Goal: Information Seeking & Learning: Learn about a topic

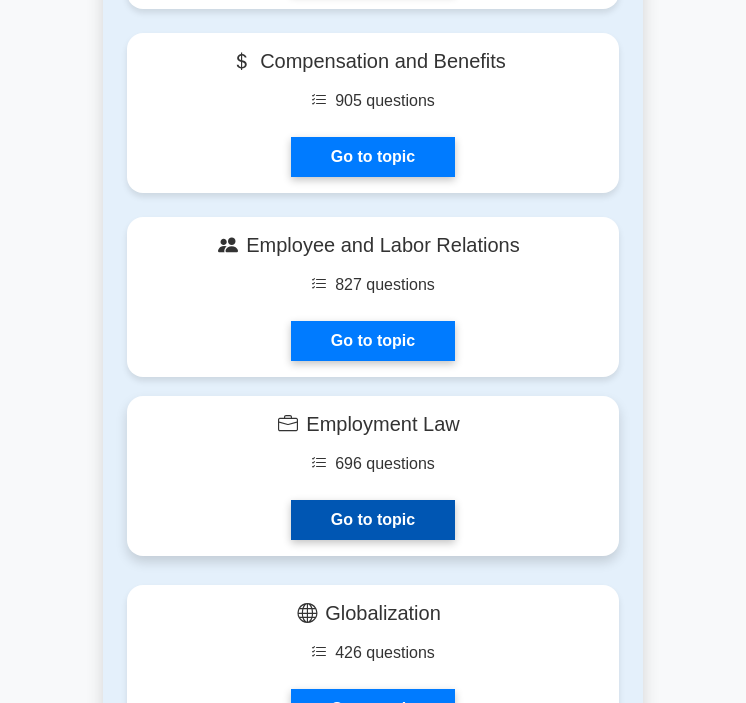
scroll to position [1568, 0]
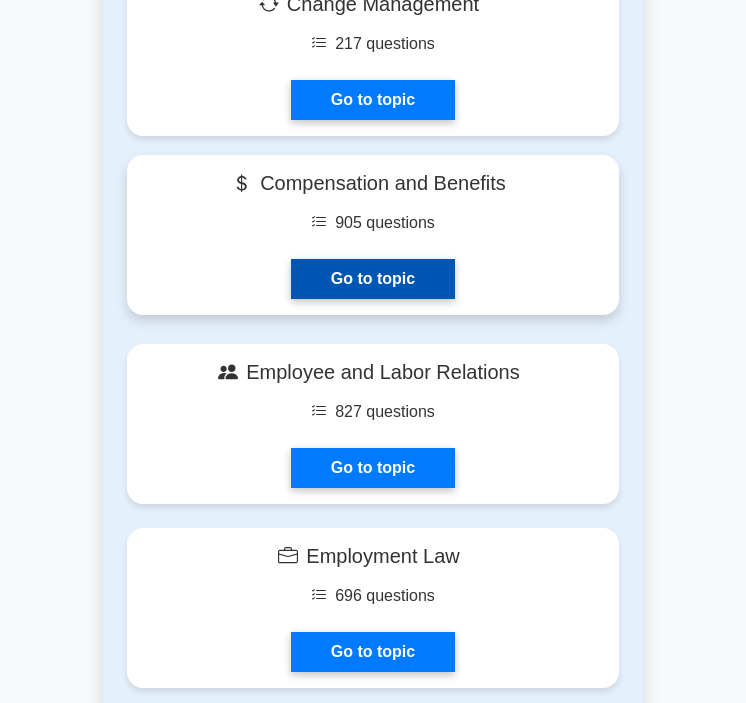
click at [386, 259] on link "Go to topic" at bounding box center [373, 279] width 164 height 40
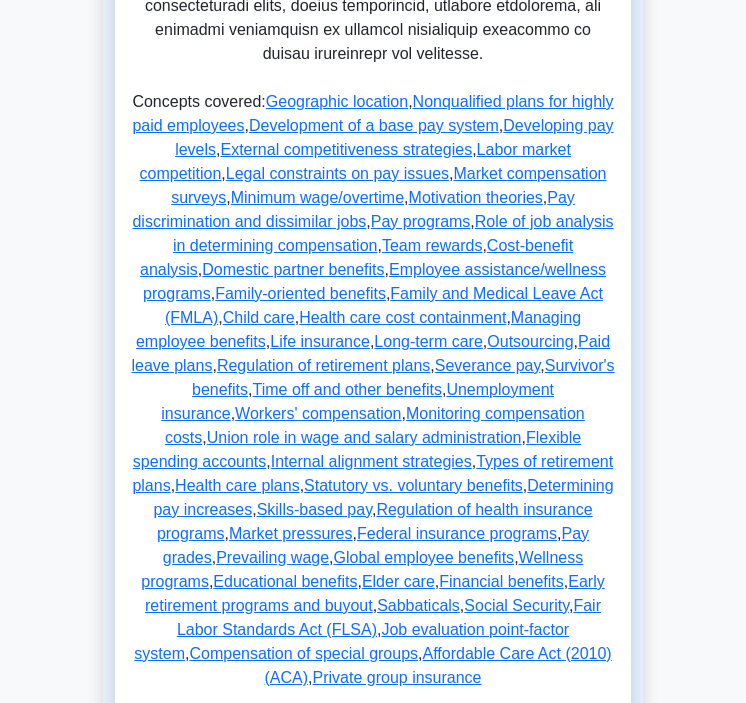
scroll to position [1211, 0]
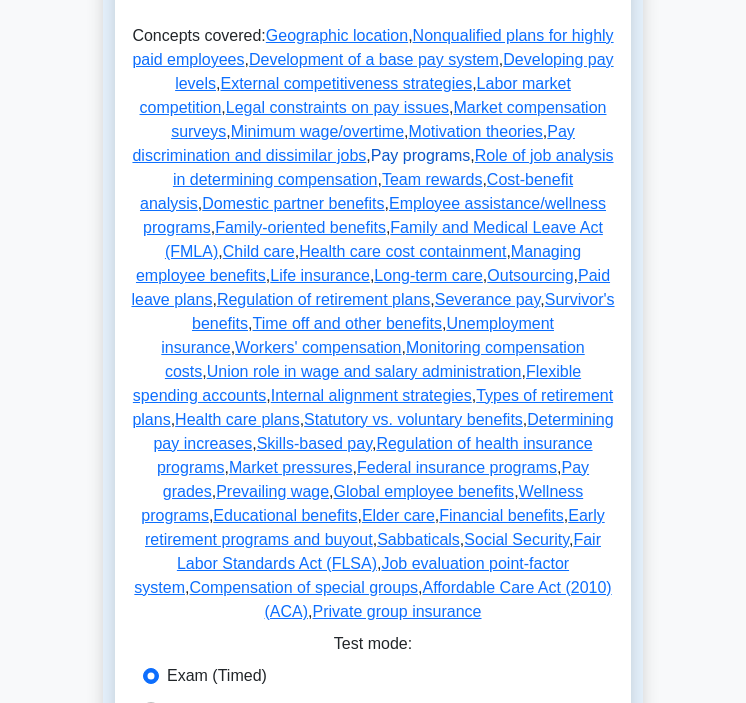
click at [471, 153] on link "Pay programs" at bounding box center [421, 155] width 100 height 17
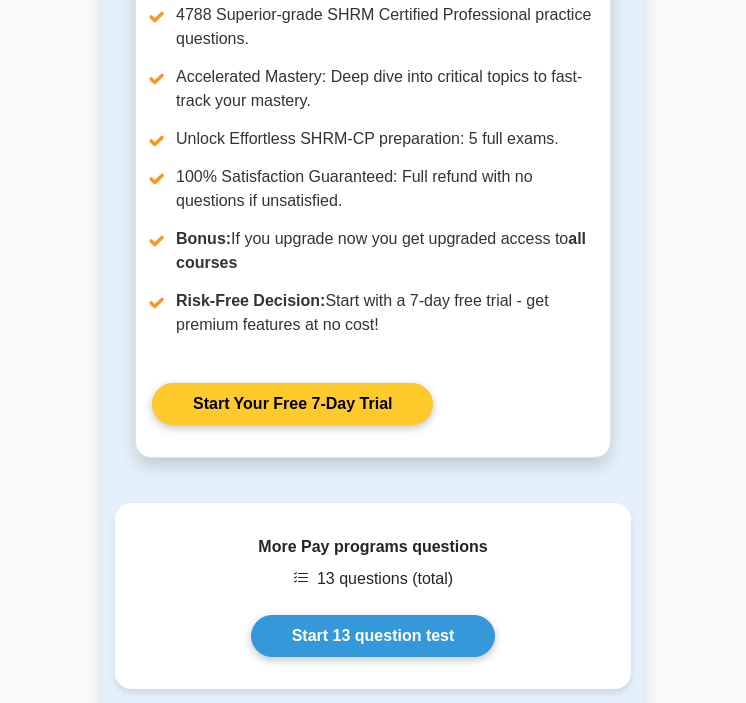
scroll to position [4817, 0]
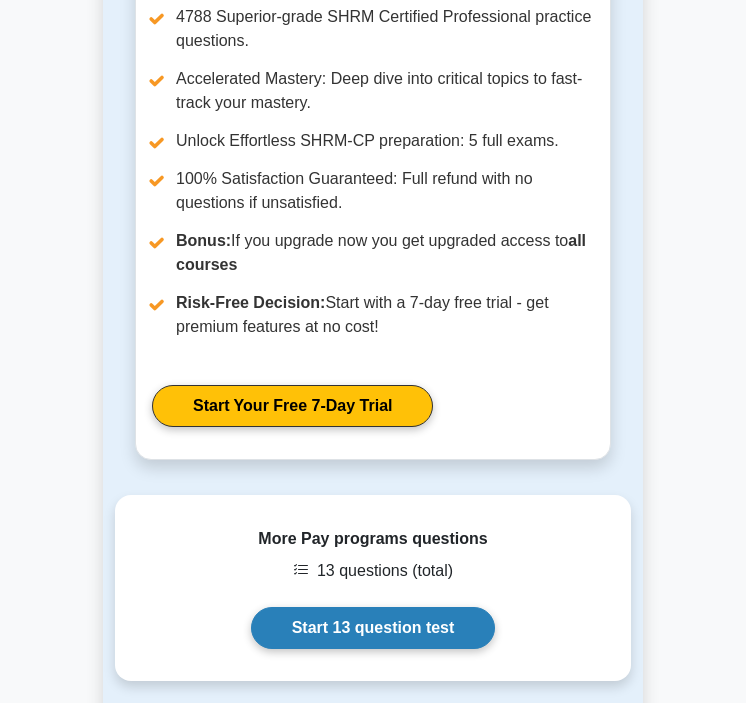
click at [341, 649] on link "Start 13 question test" at bounding box center [373, 628] width 245 height 42
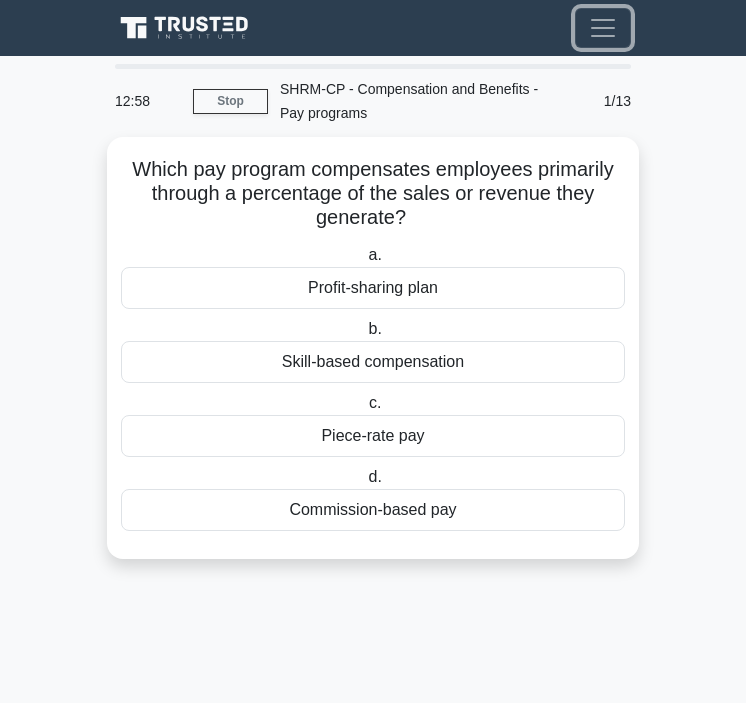
click at [602, 27] on span "Toggle navigation" at bounding box center [603, 28] width 30 height 30
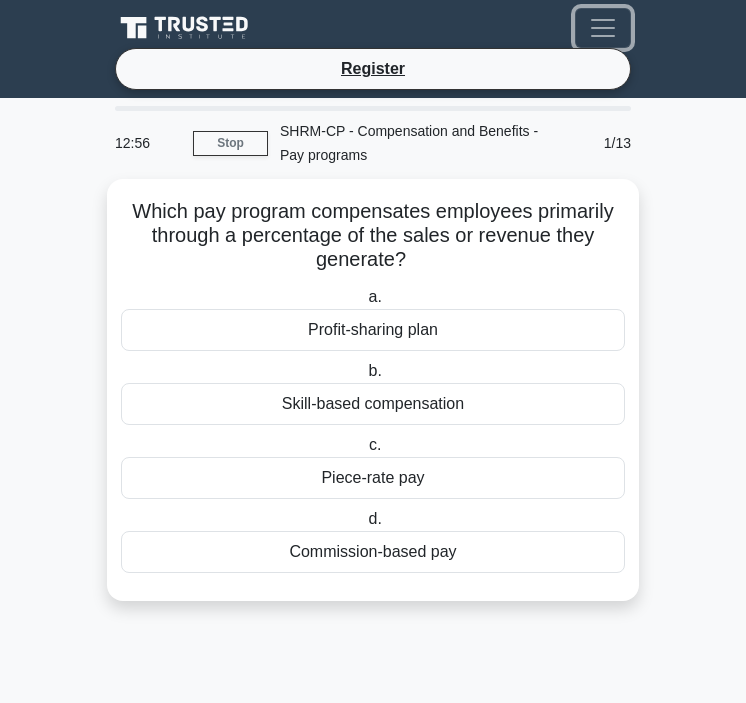
click at [587, 33] on button "Toggle navigation" at bounding box center [603, 28] width 56 height 40
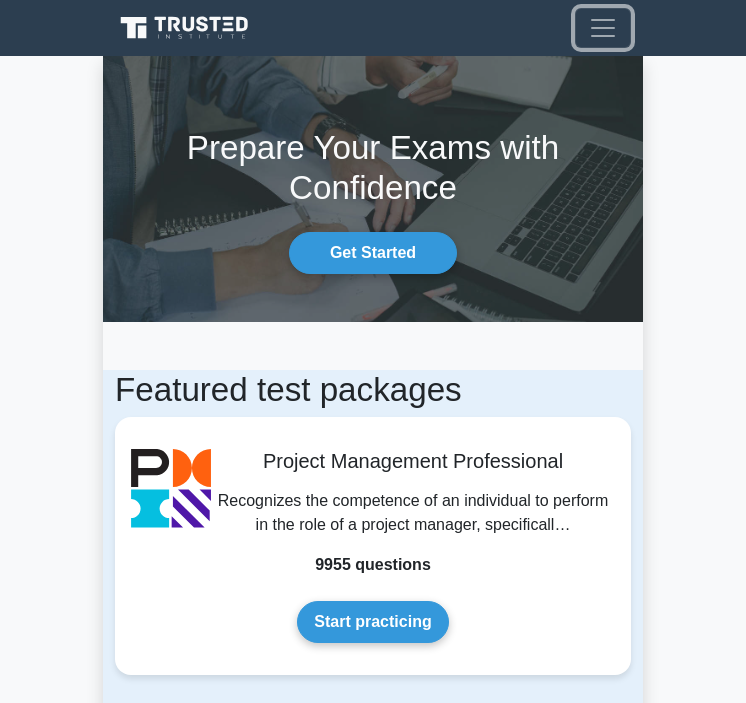
click at [593, 17] on span "Toggle navigation" at bounding box center [603, 28] width 30 height 30
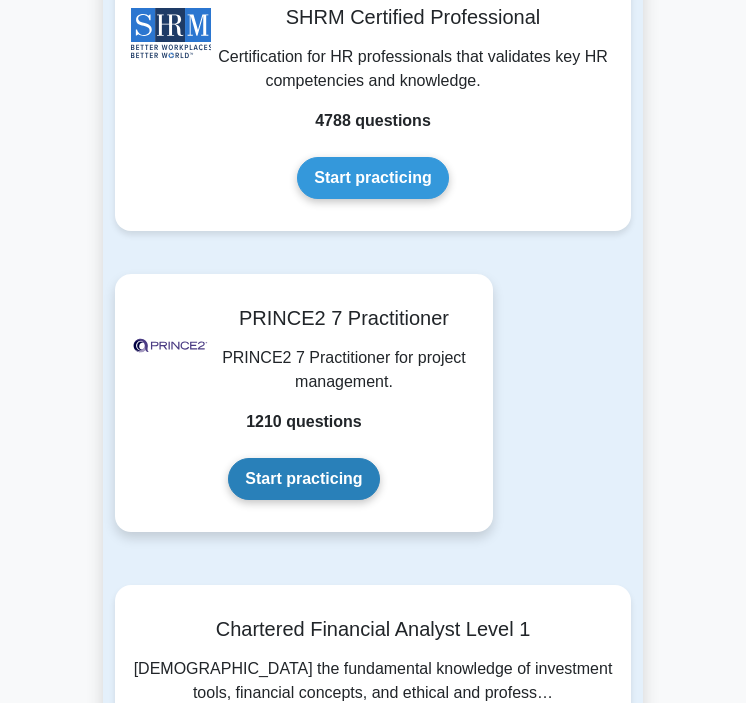
scroll to position [8411, 0]
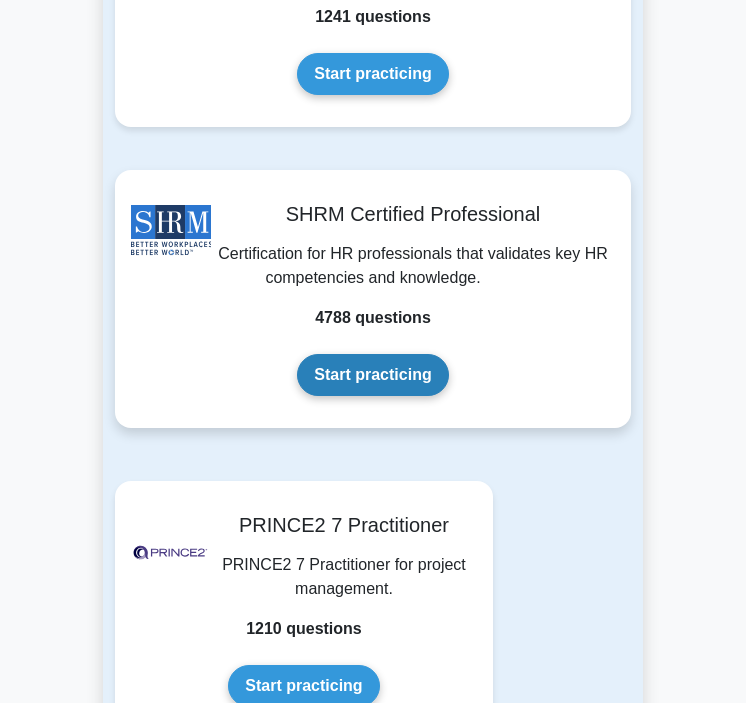
click at [388, 354] on link "Start practicing" at bounding box center [372, 375] width 151 height 42
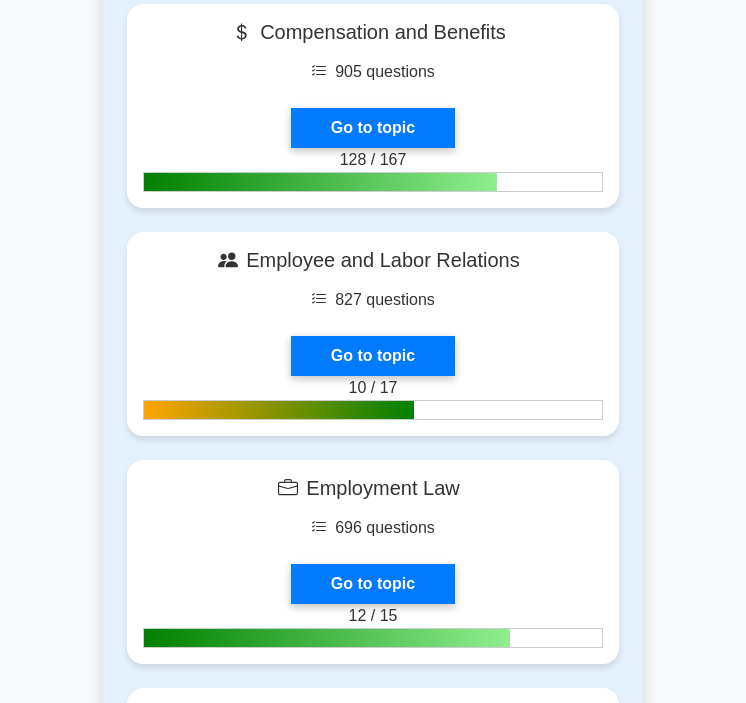
scroll to position [859, 0]
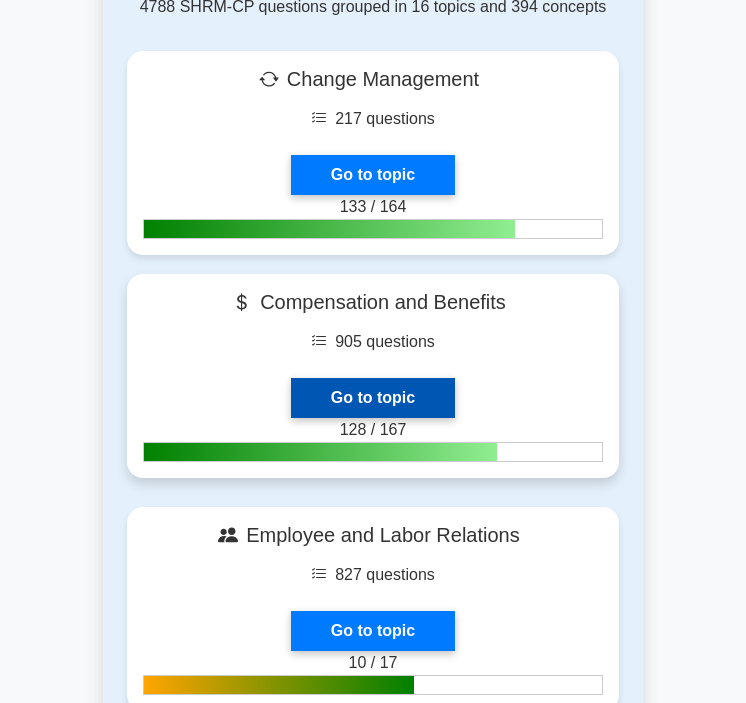
click at [401, 378] on link "Go to topic" at bounding box center [373, 398] width 164 height 40
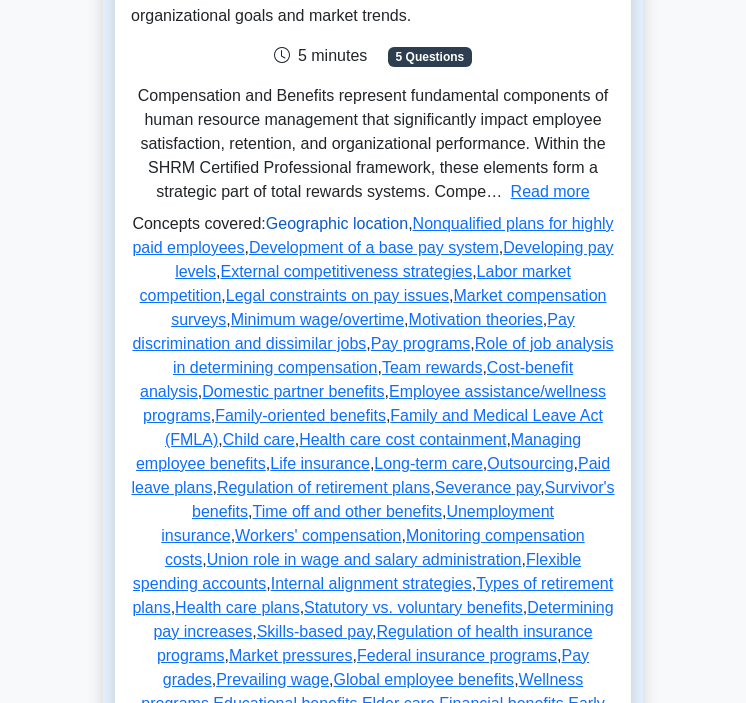
scroll to position [350, 0]
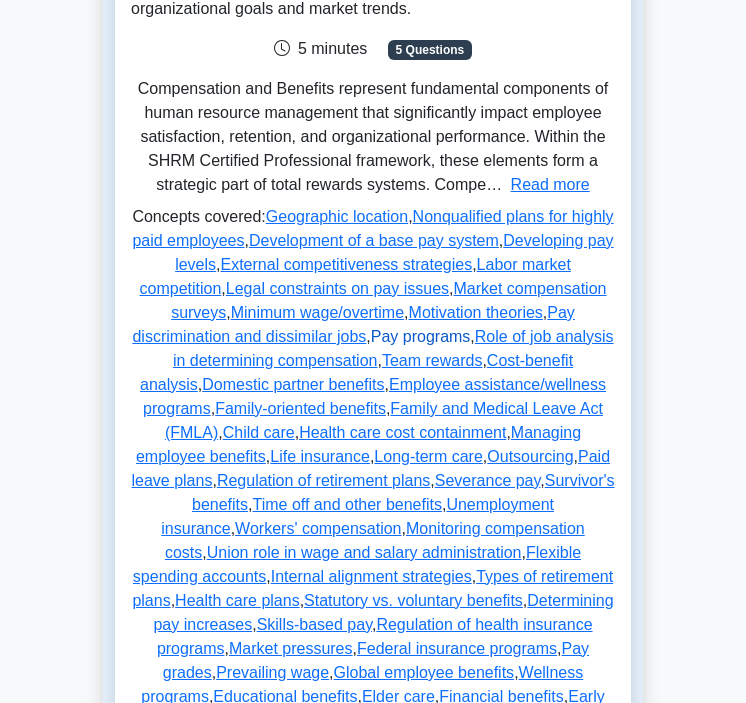
click at [471, 335] on link "Pay programs" at bounding box center [421, 336] width 100 height 17
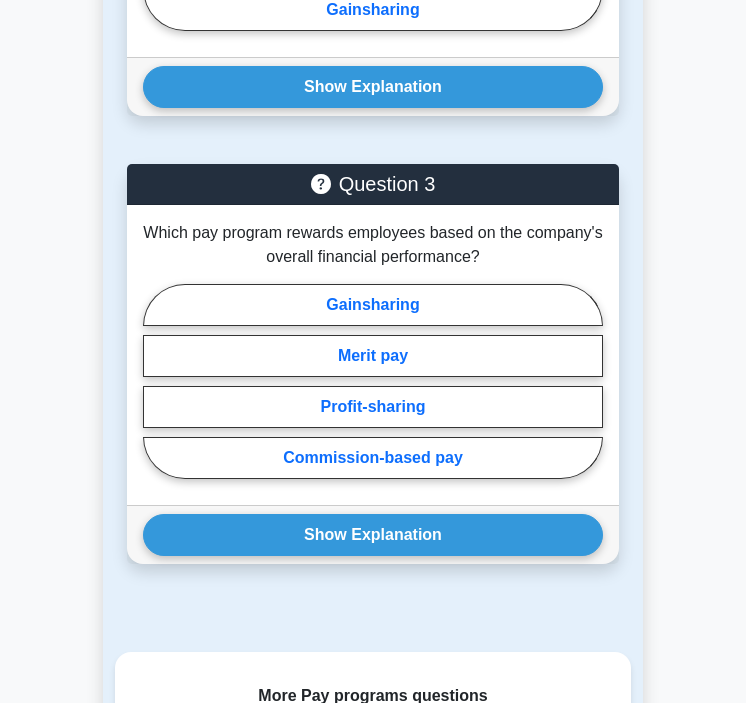
scroll to position [2274, 0]
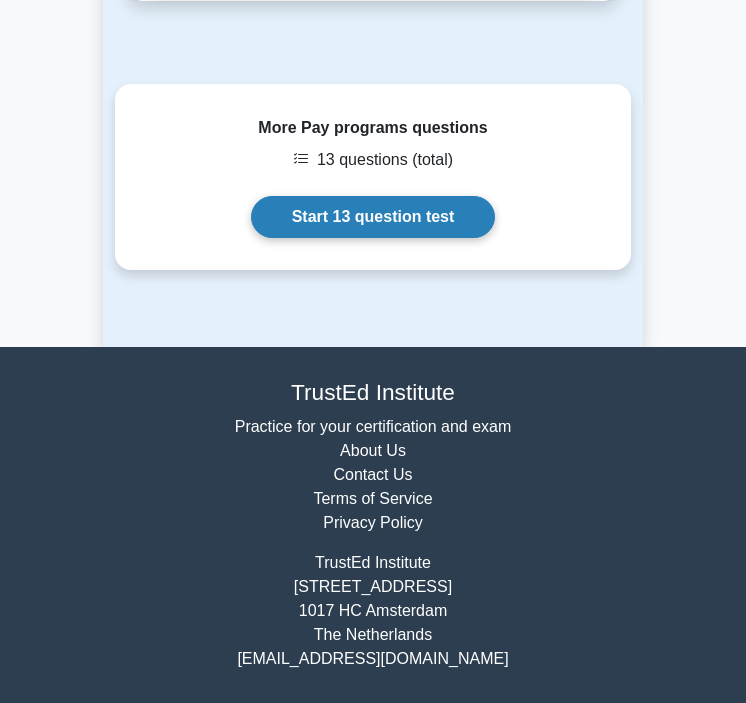
click at [402, 215] on link "Start 13 question test" at bounding box center [373, 217] width 245 height 42
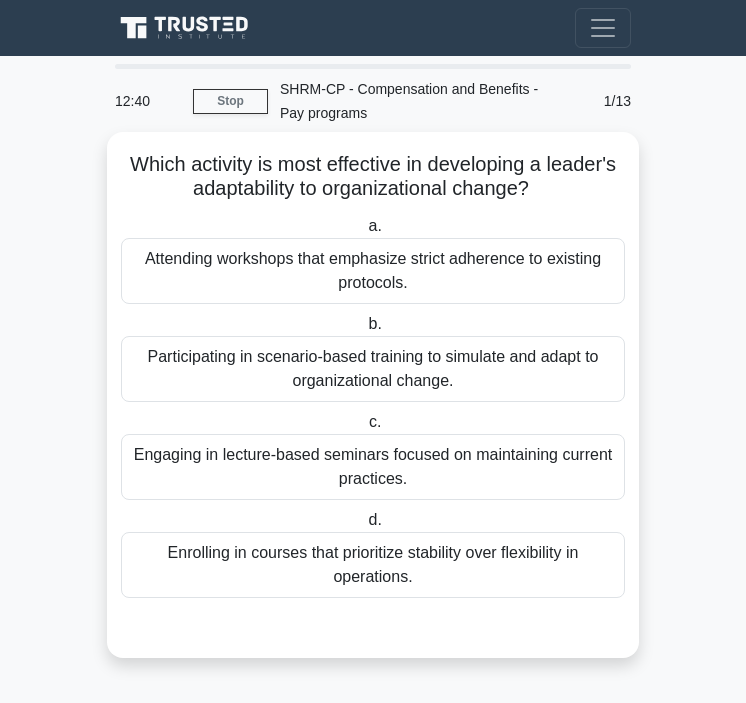
click at [468, 370] on div "Participating in scenario-based training to simulate and adapt to organizationa…" at bounding box center [373, 369] width 504 height 66
click at [364, 331] on input "b. Participating in scenario-based training to simulate and adapt to organizati…" at bounding box center [364, 324] width 0 height 13
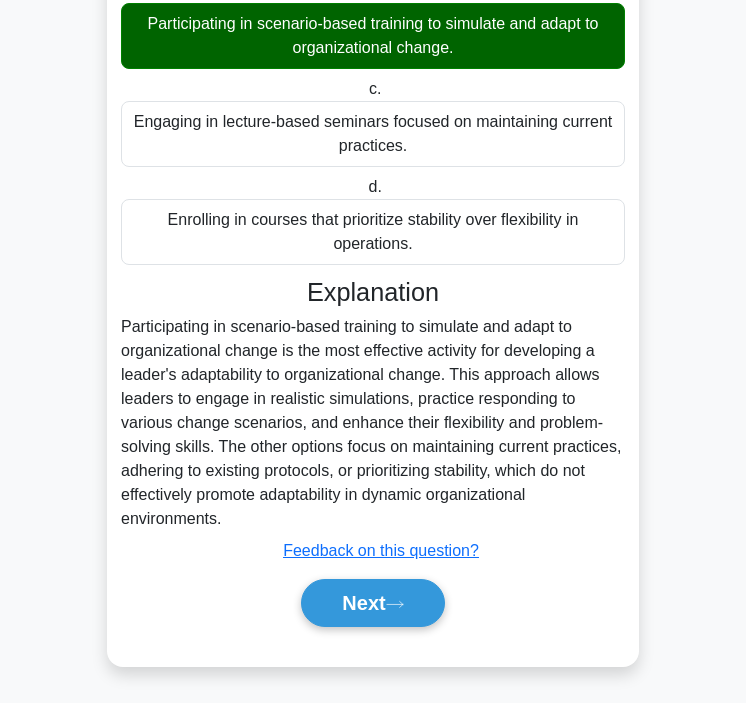
scroll to position [333, 0]
click at [376, 597] on button "Next" at bounding box center [372, 603] width 143 height 48
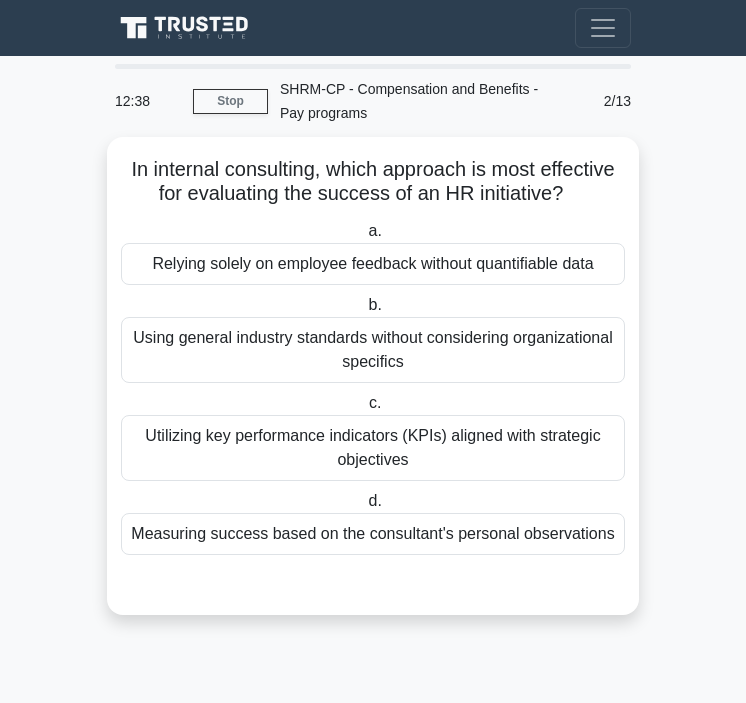
scroll to position [0, 0]
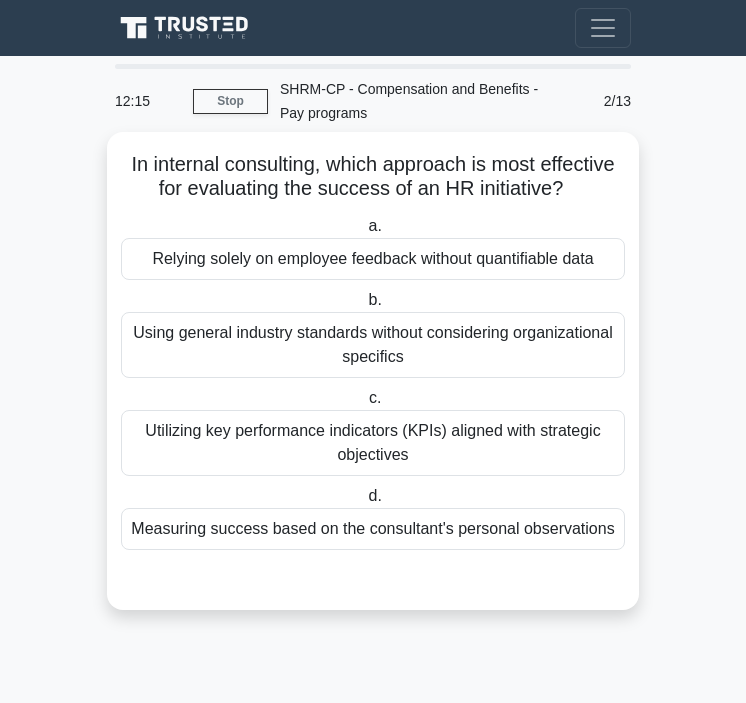
click at [380, 453] on div "Utilizing key performance indicators (KPIs) aligned with strategic objectives" at bounding box center [373, 443] width 504 height 66
click at [365, 405] on input "c. Utilizing key performance indicators (KPIs) aligned with strategic objectives" at bounding box center [365, 398] width 0 height 13
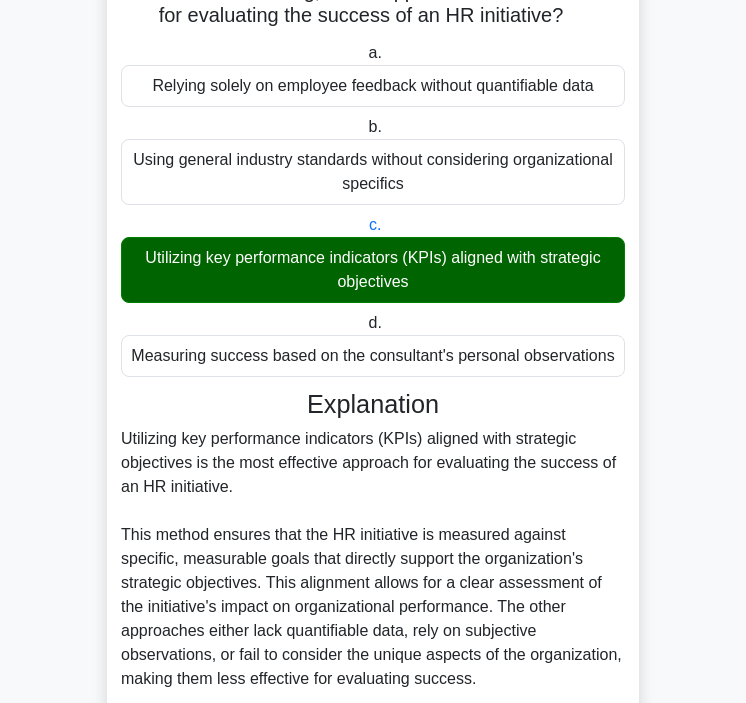
scroll to position [339, 0]
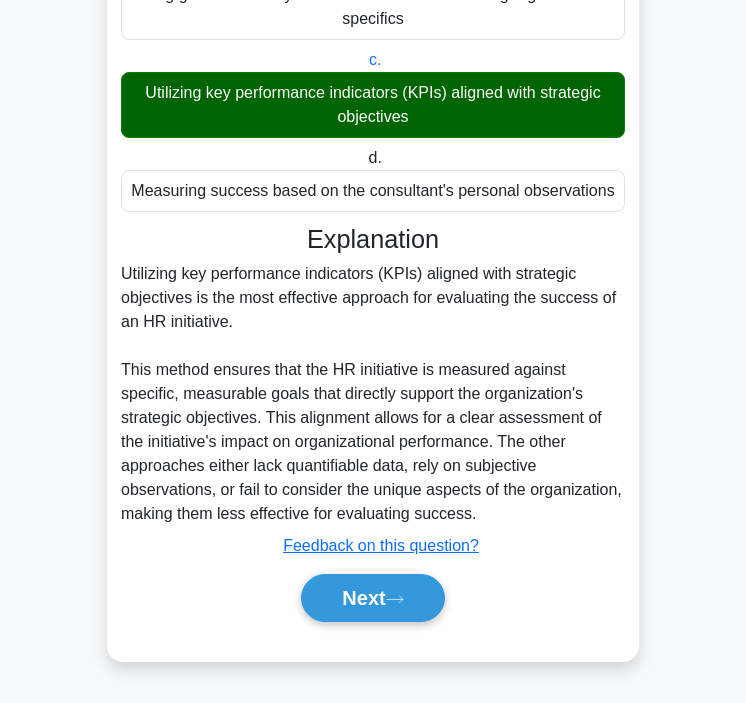
click at [383, 566] on div "Next" at bounding box center [373, 598] width 504 height 64
click at [383, 590] on button "Next" at bounding box center [372, 598] width 143 height 48
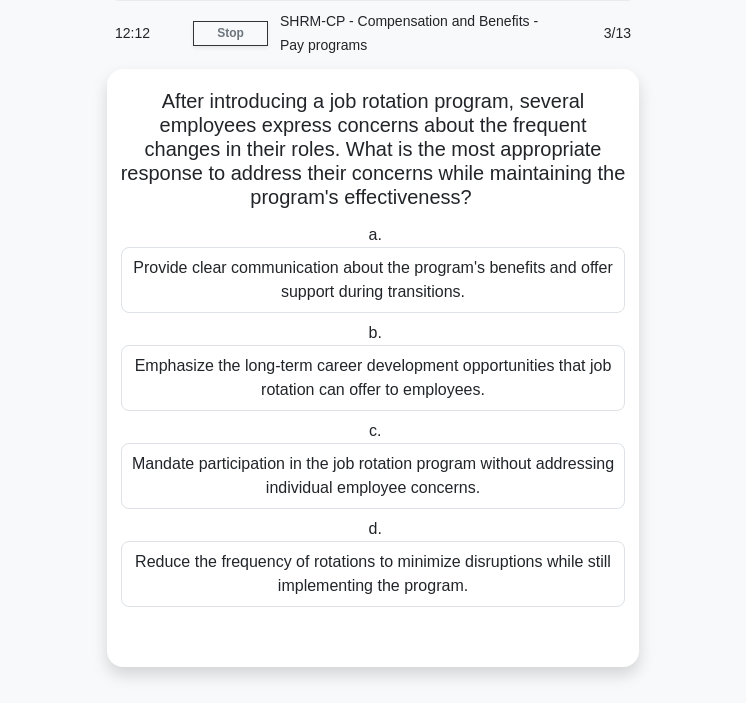
scroll to position [0, 0]
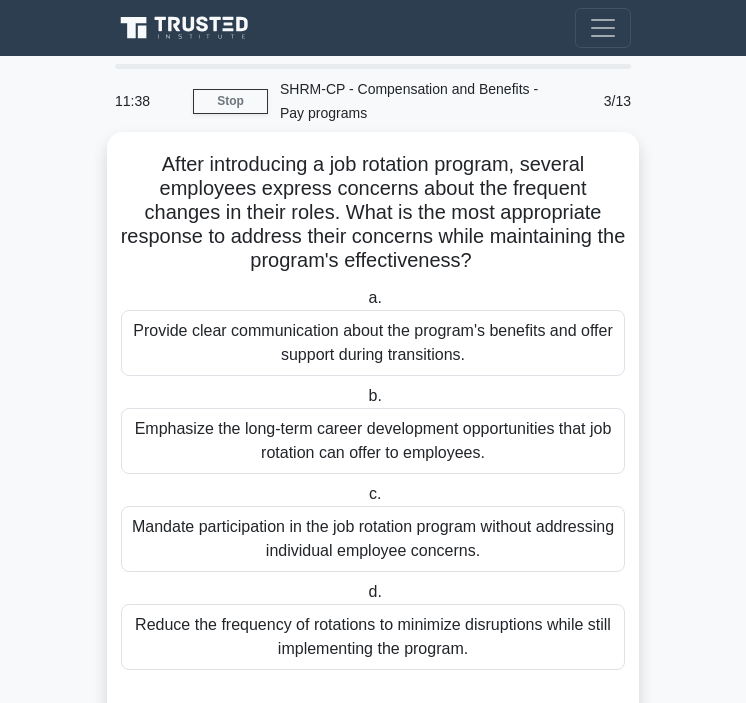
click at [379, 353] on div "Provide clear communication about the program's benefits and offer support duri…" at bounding box center [373, 343] width 504 height 66
click at [364, 305] on input "a. Provide clear communication about the program's benefits and offer support d…" at bounding box center [364, 298] width 0 height 13
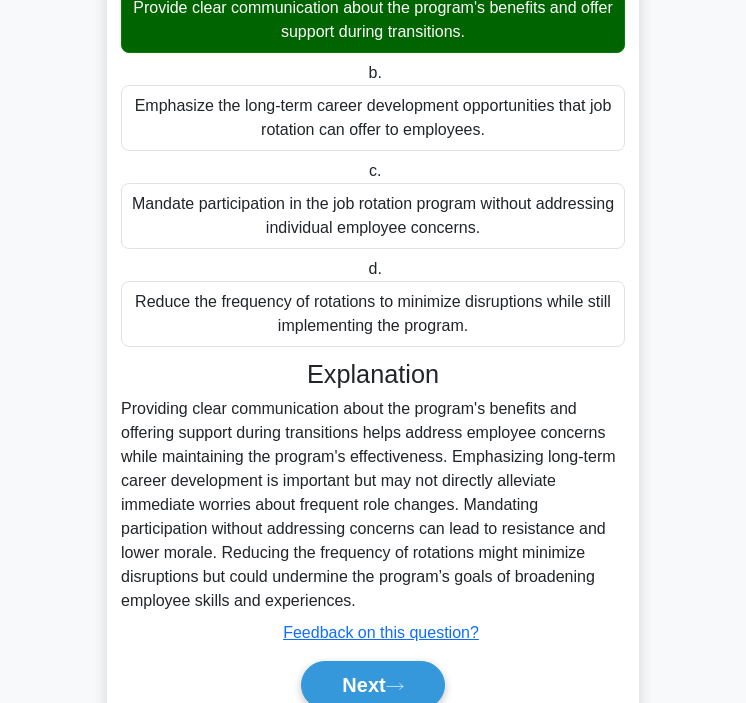
scroll to position [341, 0]
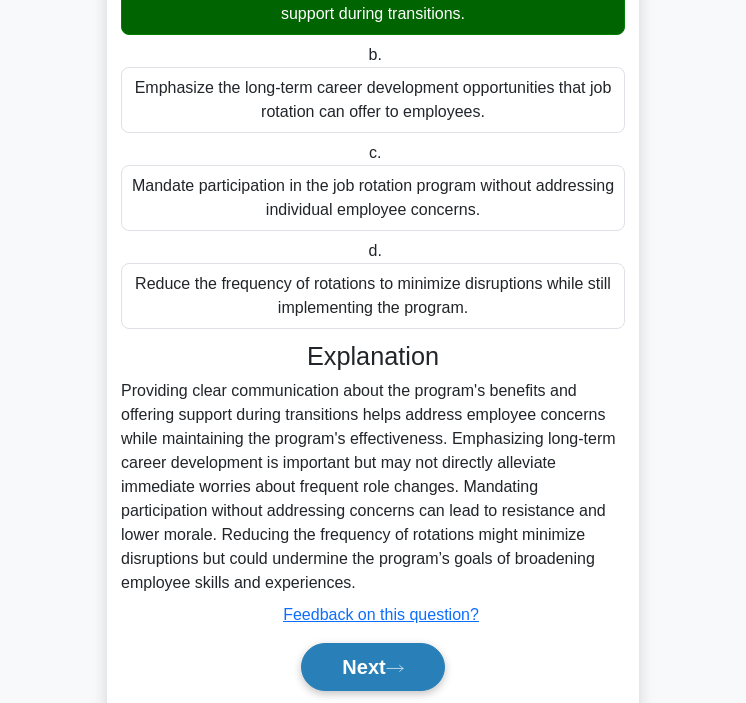
click at [329, 684] on button "Next" at bounding box center [372, 667] width 143 height 48
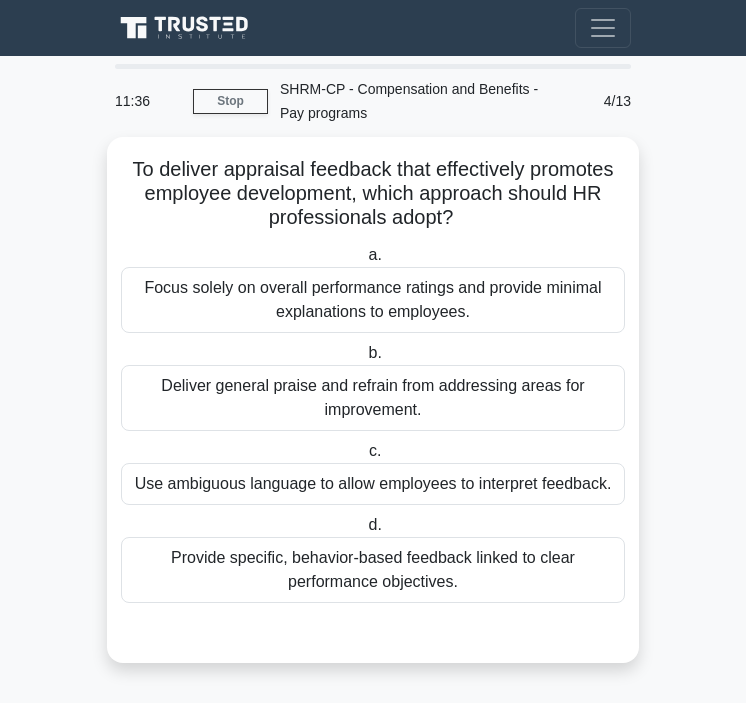
scroll to position [0, 0]
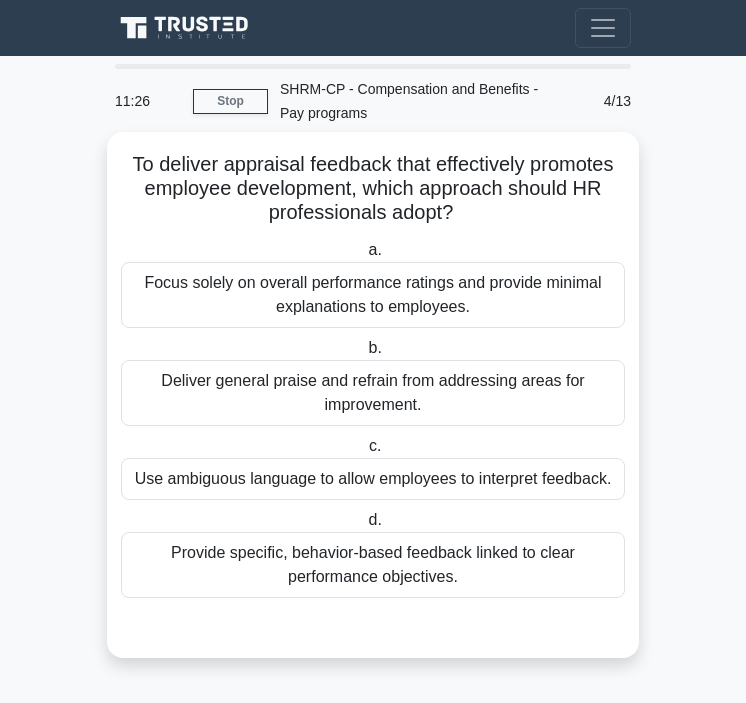
click at [369, 573] on div "Provide specific, behavior-based feedback linked to clear performance objective…" at bounding box center [373, 565] width 504 height 66
click at [364, 527] on input "d. Provide specific, behavior-based feedback linked to clear performance object…" at bounding box center [364, 520] width 0 height 13
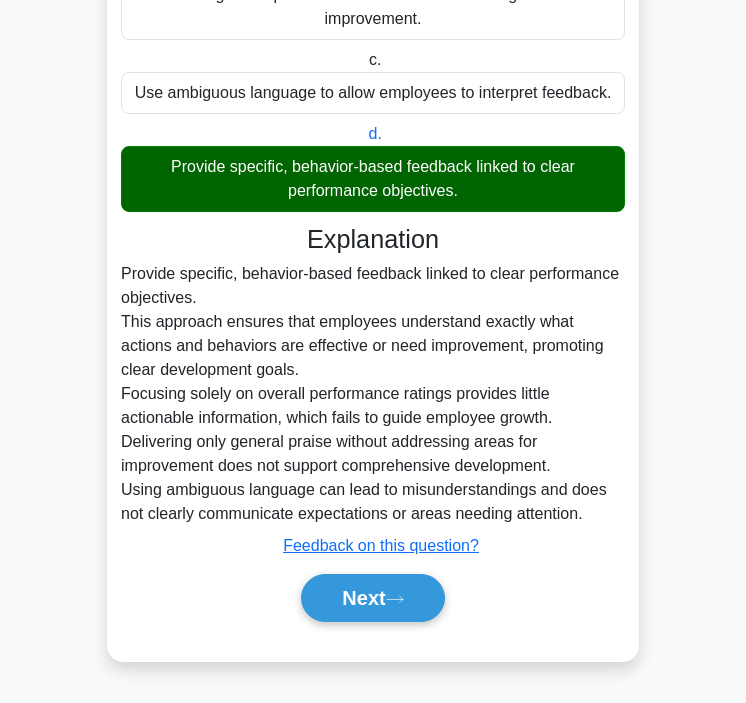
click at [369, 574] on button "Next" at bounding box center [372, 598] width 143 height 48
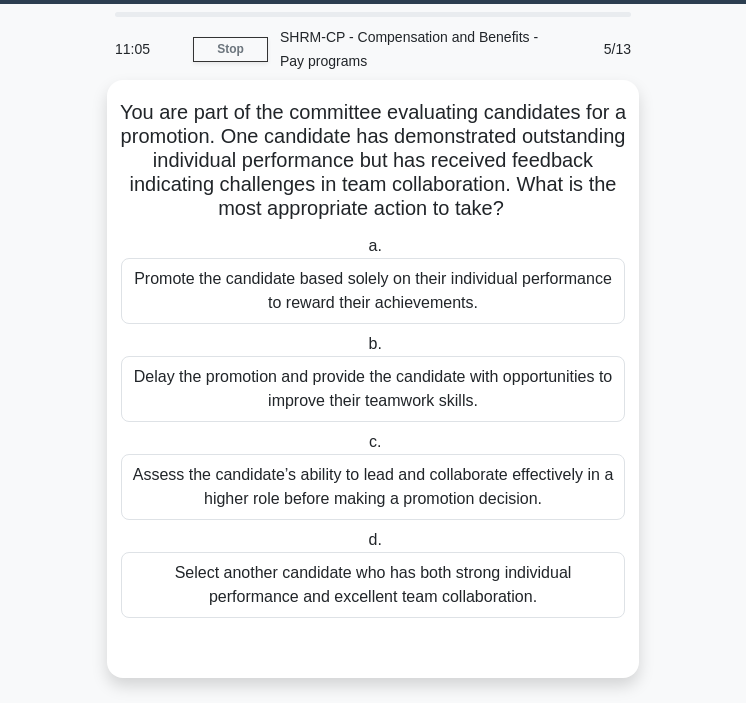
scroll to position [53, 0]
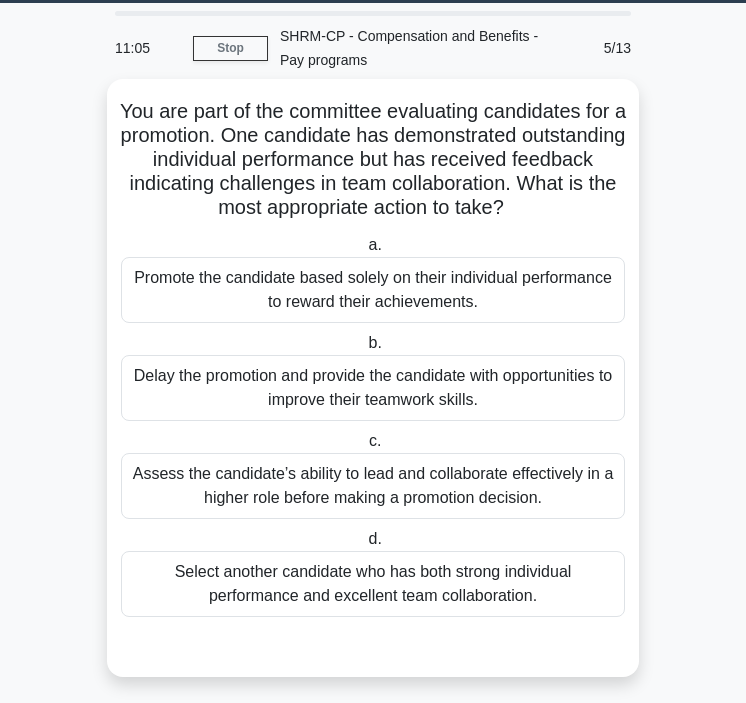
click at [348, 476] on div "Assess the candidate’s ability to lead and collaborate effectively in a higher …" at bounding box center [373, 486] width 504 height 66
click at [365, 448] on input "c. Assess the candidate’s ability to lead and collaborate effectively in a high…" at bounding box center [365, 441] width 0 height 13
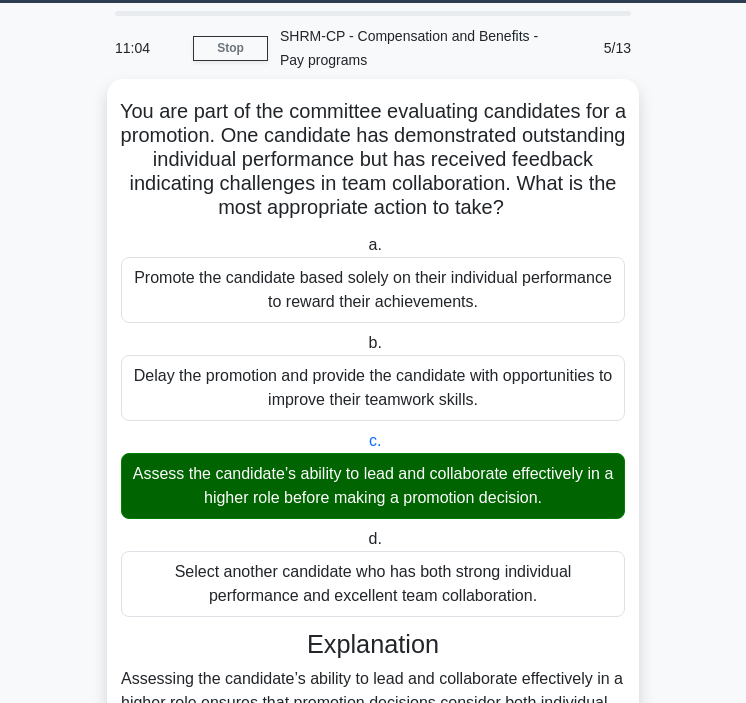
scroll to position [435, 0]
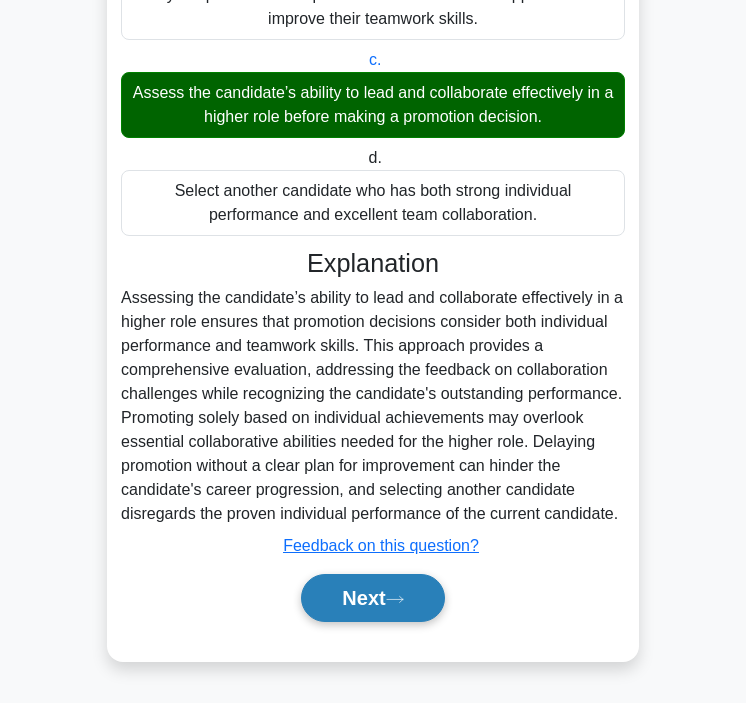
click at [348, 577] on button "Next" at bounding box center [372, 598] width 143 height 48
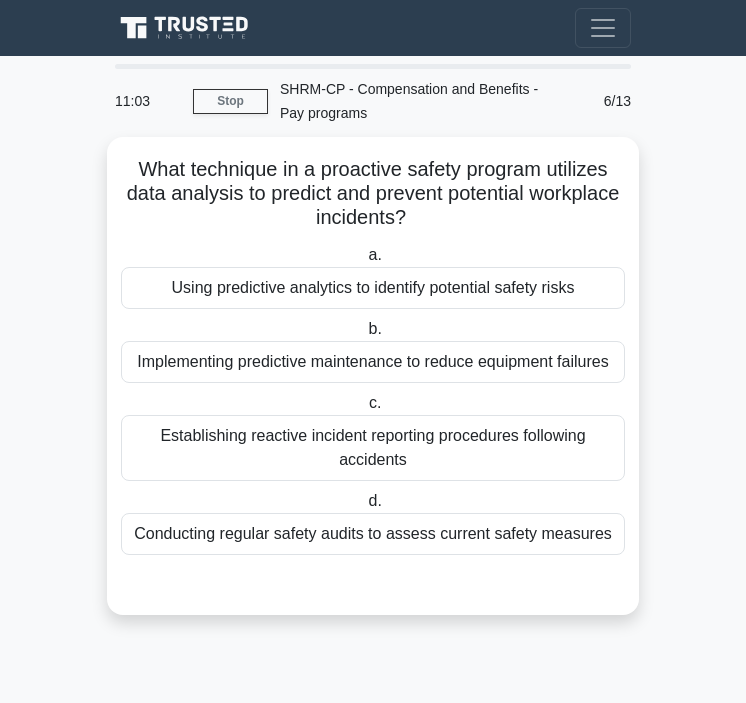
scroll to position [0, 0]
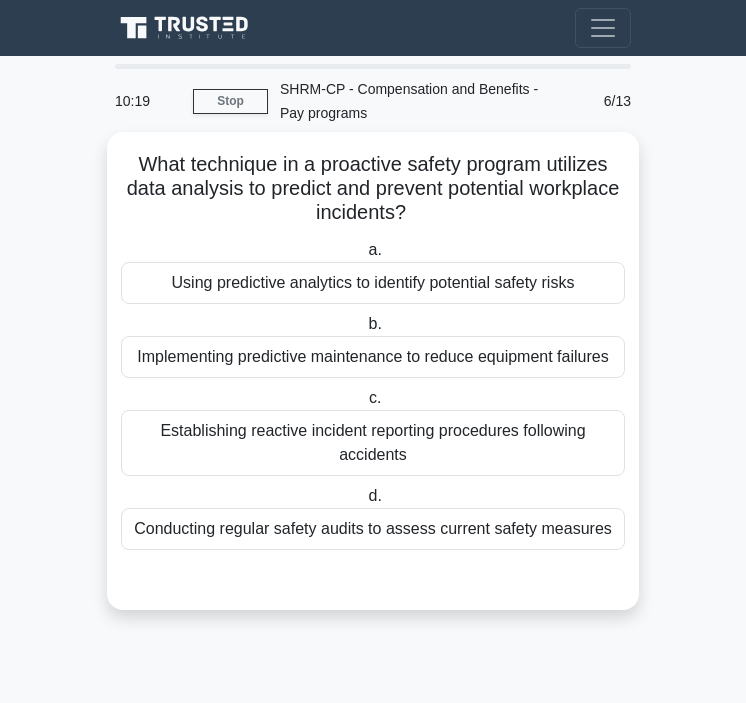
click at [456, 520] on div "Conducting regular safety audits to assess current safety measures" at bounding box center [373, 529] width 504 height 42
click at [364, 503] on input "d. Conducting regular safety audits to assess current safety measures" at bounding box center [364, 496] width 0 height 13
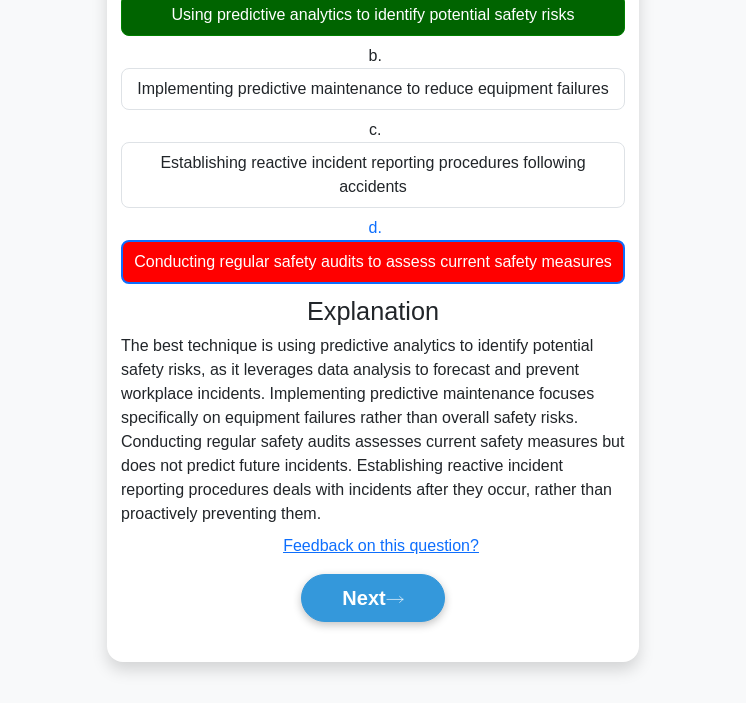
scroll to position [269, 0]
click at [367, 600] on button "Next" at bounding box center [372, 598] width 143 height 48
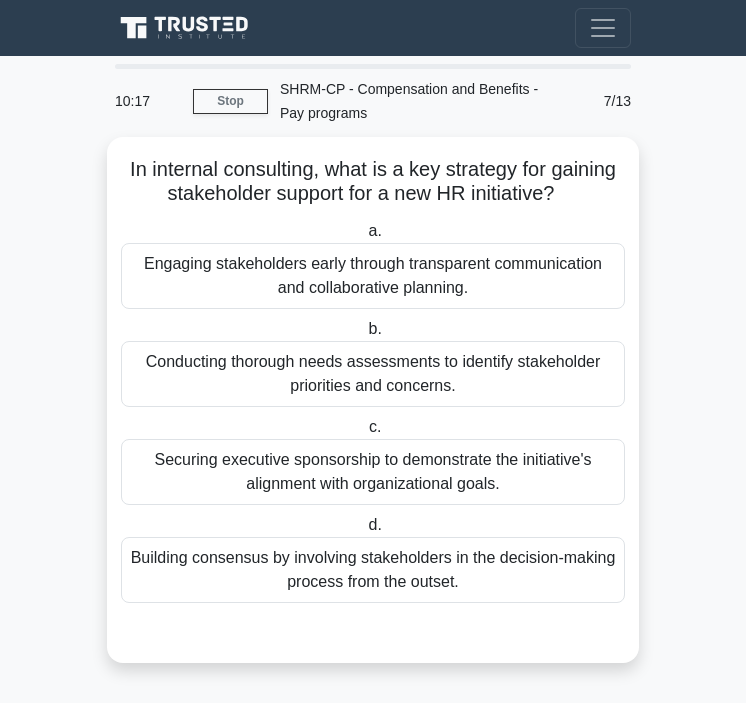
scroll to position [0, 0]
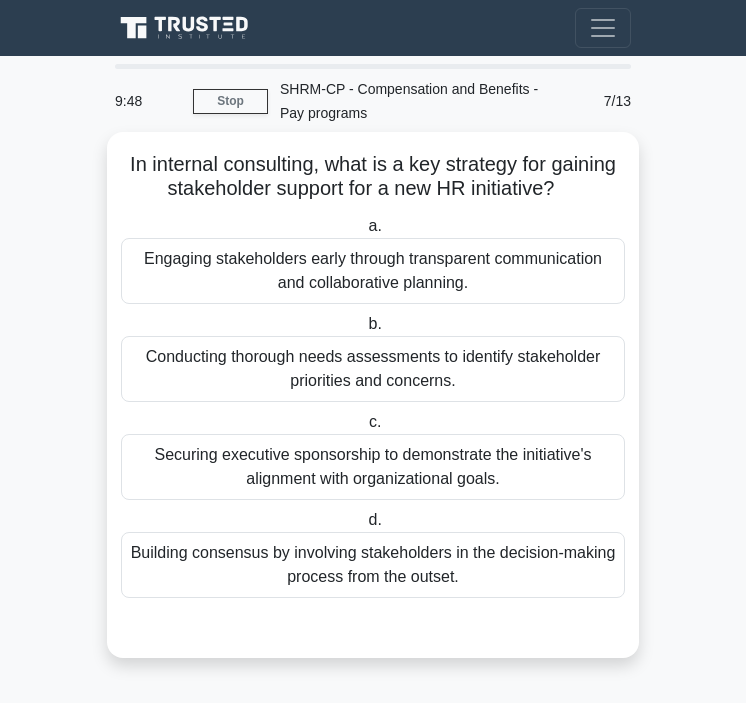
click at [376, 268] on div "Engaging stakeholders early through transparent communication and collaborative…" at bounding box center [373, 271] width 504 height 66
click at [364, 233] on input "a. Engaging stakeholders early through transparent communication and collaborat…" at bounding box center [364, 226] width 0 height 13
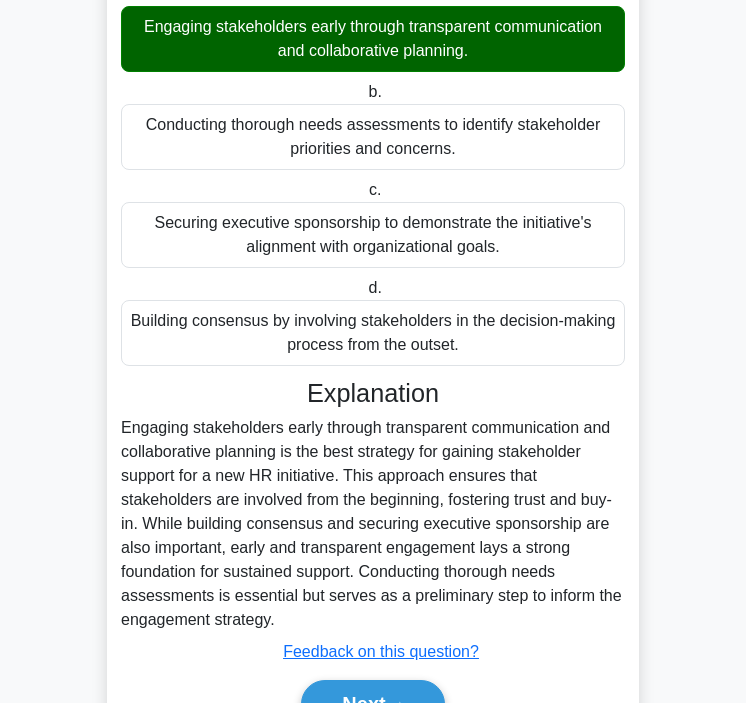
scroll to position [233, 0]
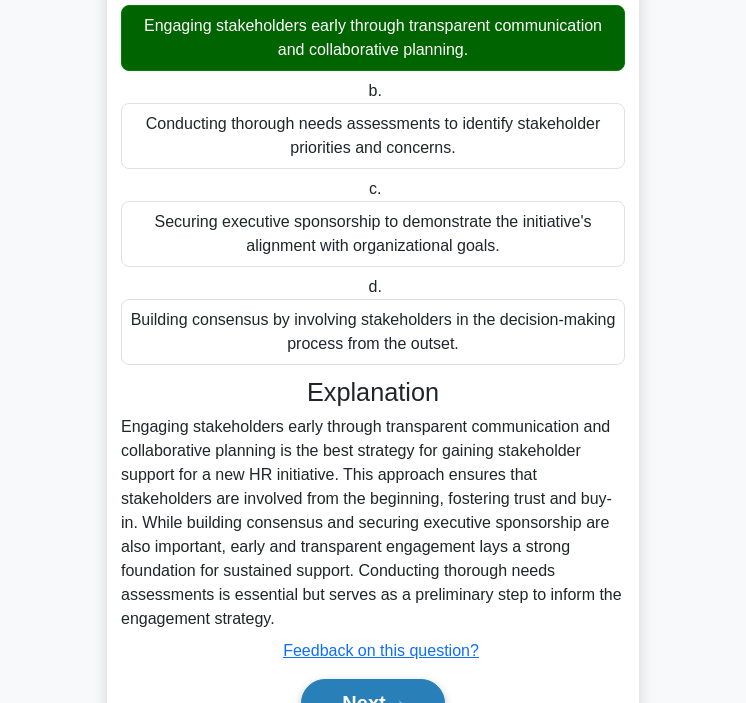
click at [345, 684] on button "Next" at bounding box center [372, 703] width 143 height 48
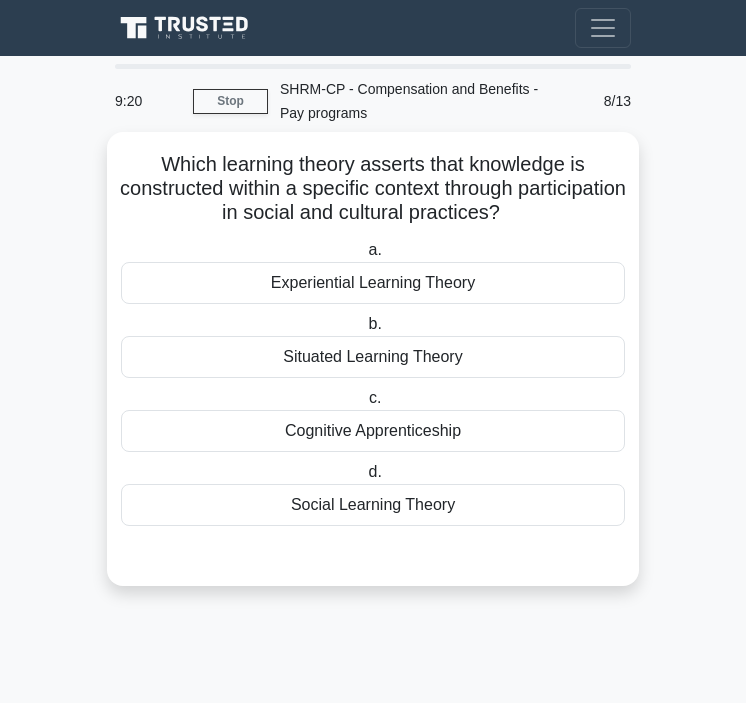
click at [426, 285] on div "Experiential Learning Theory" at bounding box center [373, 283] width 504 height 42
click at [364, 257] on input "a. Experiential Learning Theory" at bounding box center [364, 250] width 0 height 13
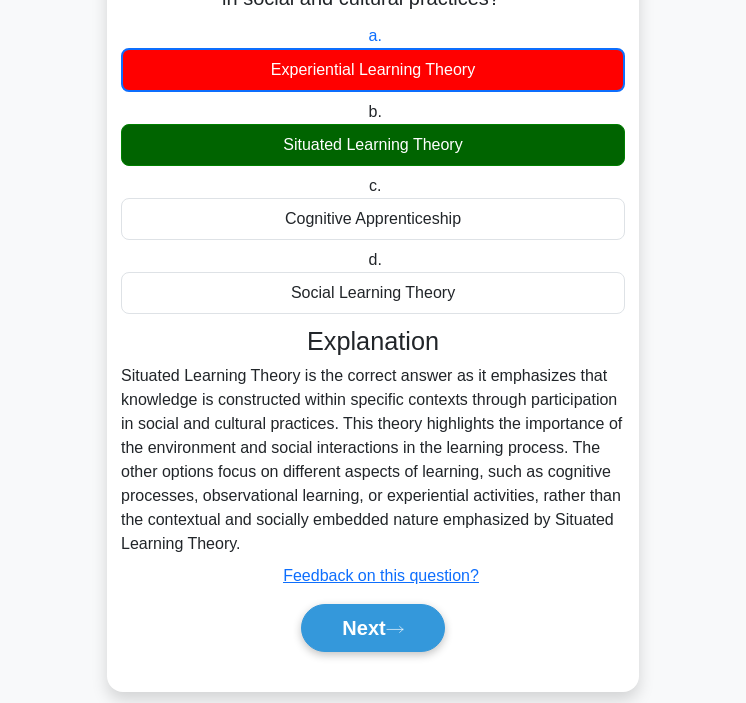
scroll to position [245, 0]
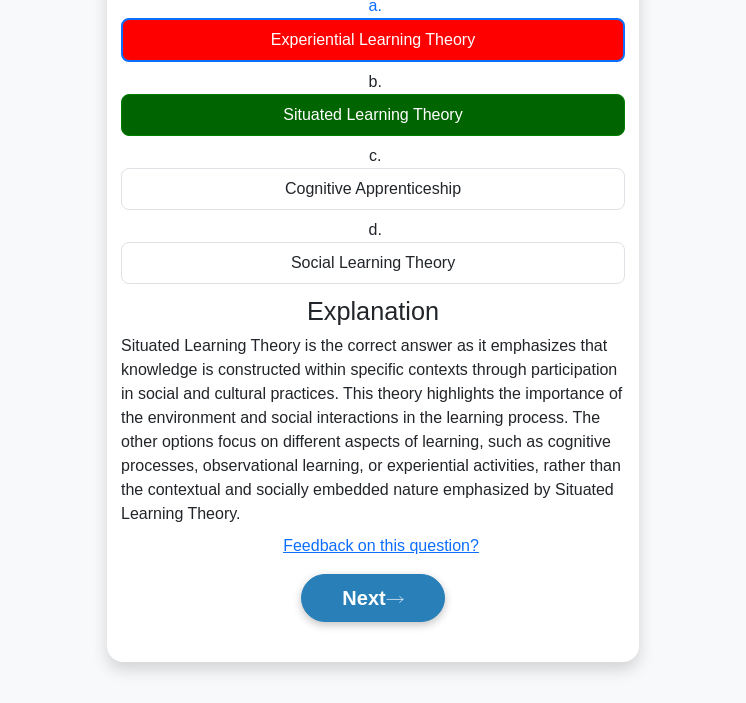
click at [355, 594] on button "Next" at bounding box center [372, 598] width 143 height 48
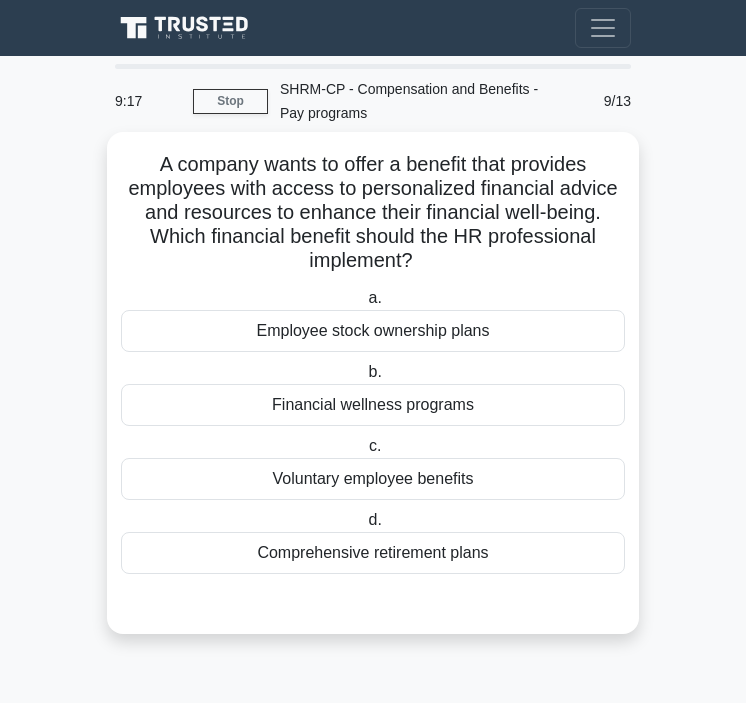
scroll to position [0, 0]
click at [371, 406] on div "Financial wellness programs" at bounding box center [373, 405] width 504 height 42
click at [364, 379] on input "b. Financial wellness programs" at bounding box center [364, 372] width 0 height 13
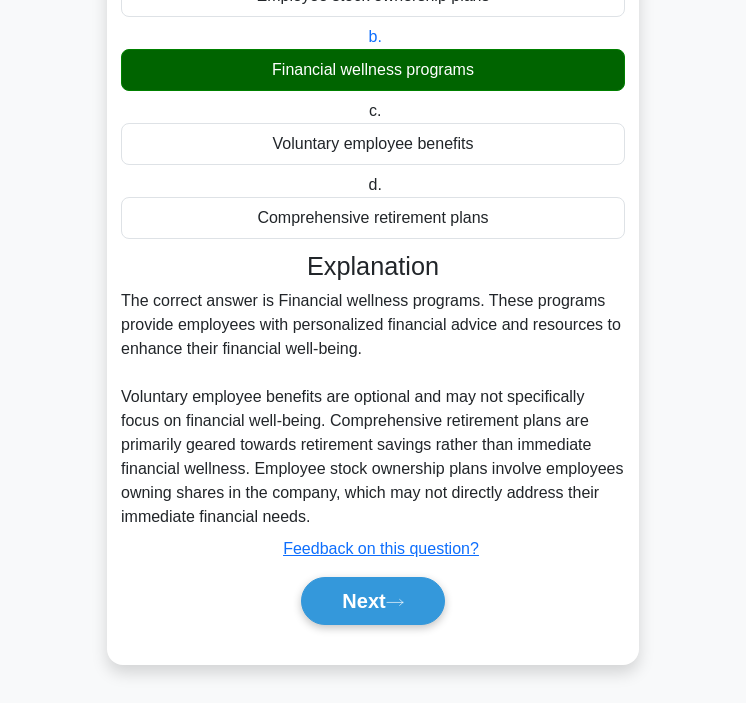
scroll to position [339, 0]
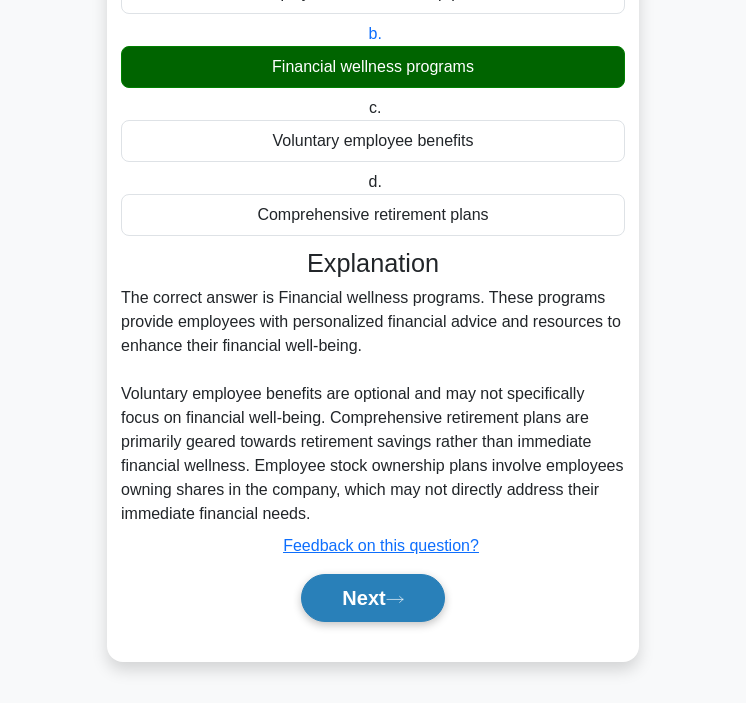
click at [347, 586] on button "Next" at bounding box center [372, 598] width 143 height 48
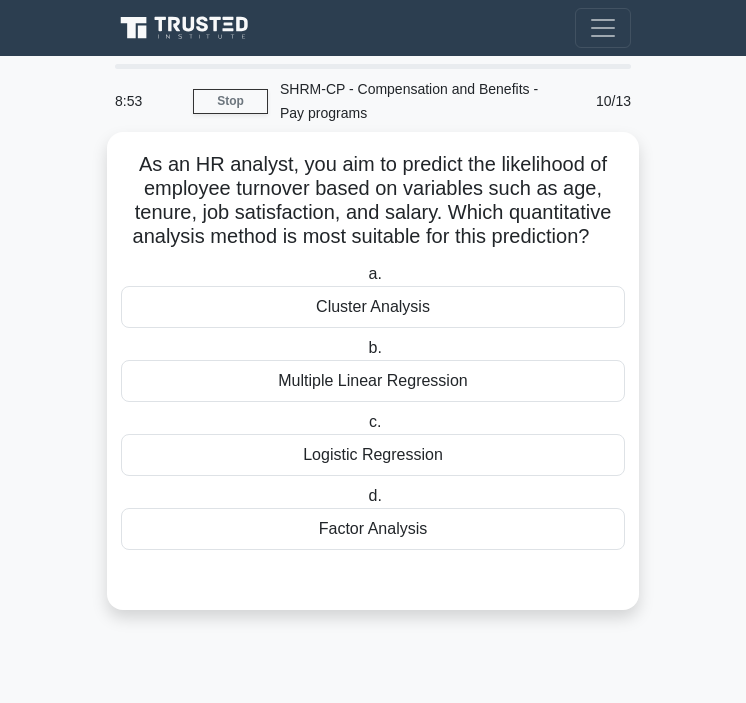
click at [399, 537] on div "Factor Analysis" at bounding box center [373, 529] width 504 height 42
click at [364, 503] on input "d. Factor Analysis" at bounding box center [364, 496] width 0 height 13
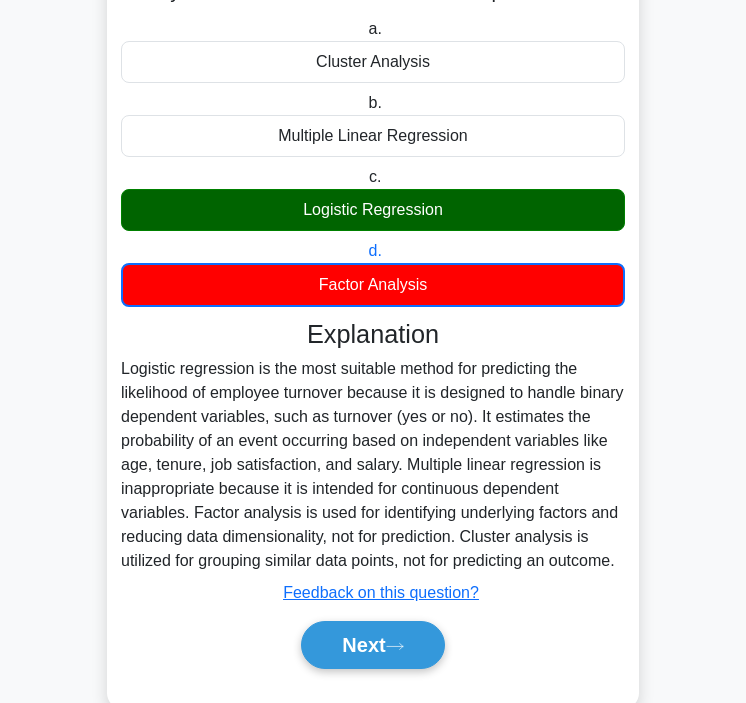
scroll to position [293, 0]
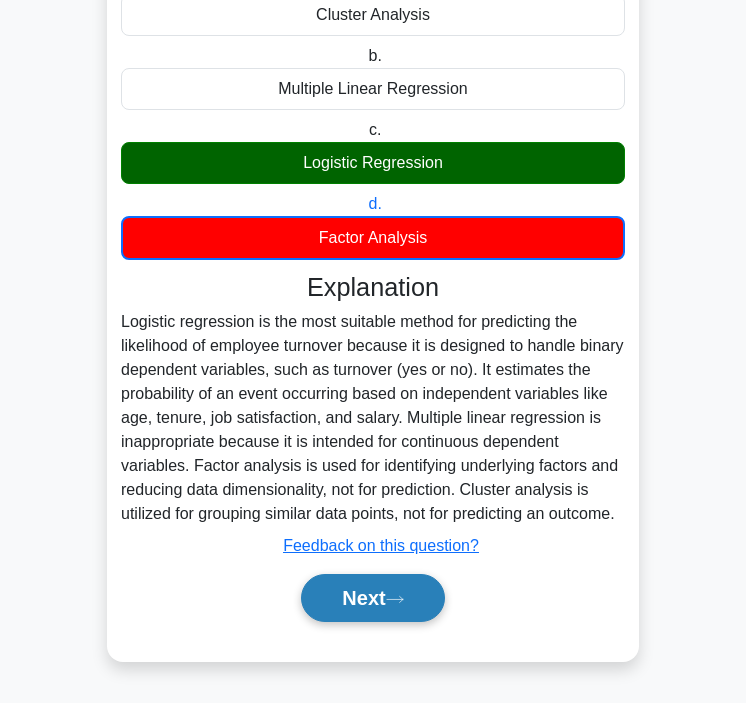
click at [379, 616] on button "Next" at bounding box center [372, 598] width 143 height 48
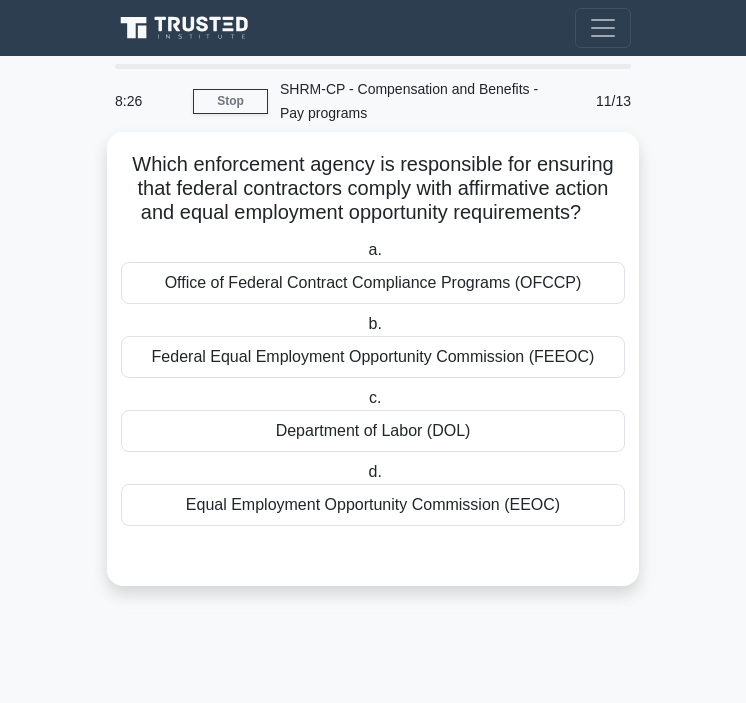
click at [386, 493] on div "Equal Employment Opportunity Commission (EEOC)" at bounding box center [373, 505] width 504 height 42
click at [364, 479] on input "d. Equal Employment Opportunity Commission (EEOC)" at bounding box center [364, 472] width 0 height 13
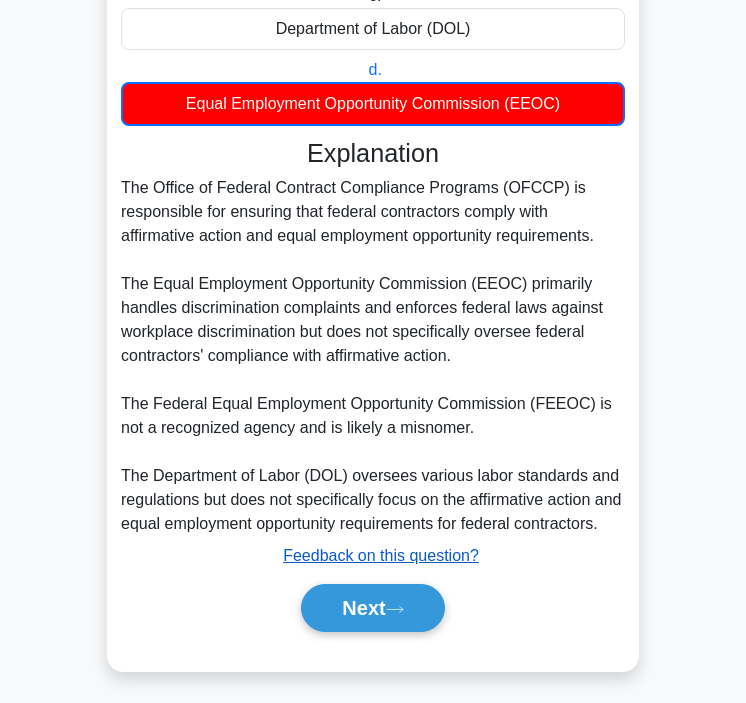
scroll to position [413, 0]
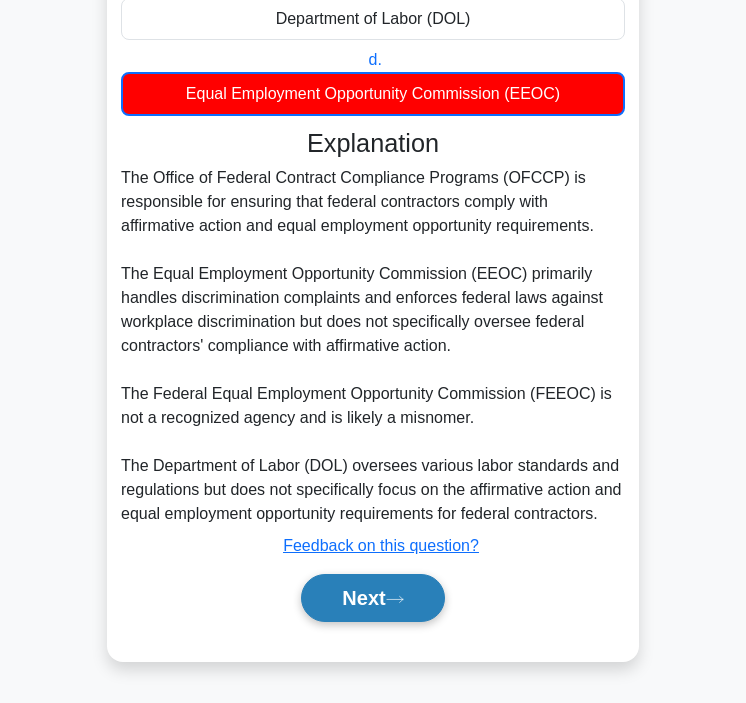
click at [413, 612] on button "Next" at bounding box center [372, 598] width 143 height 48
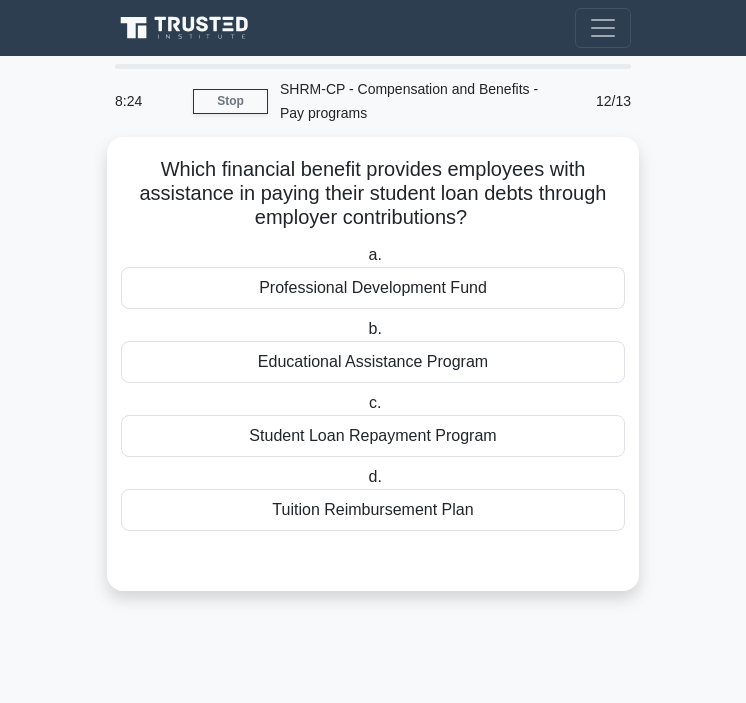
scroll to position [0, 0]
click at [228, 97] on link "Stop" at bounding box center [230, 101] width 75 height 25
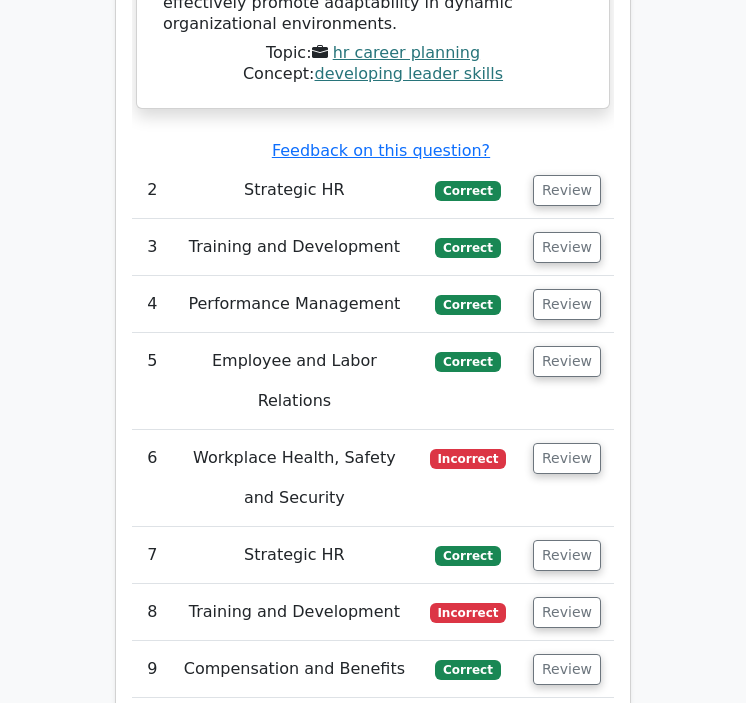
scroll to position [2839, 0]
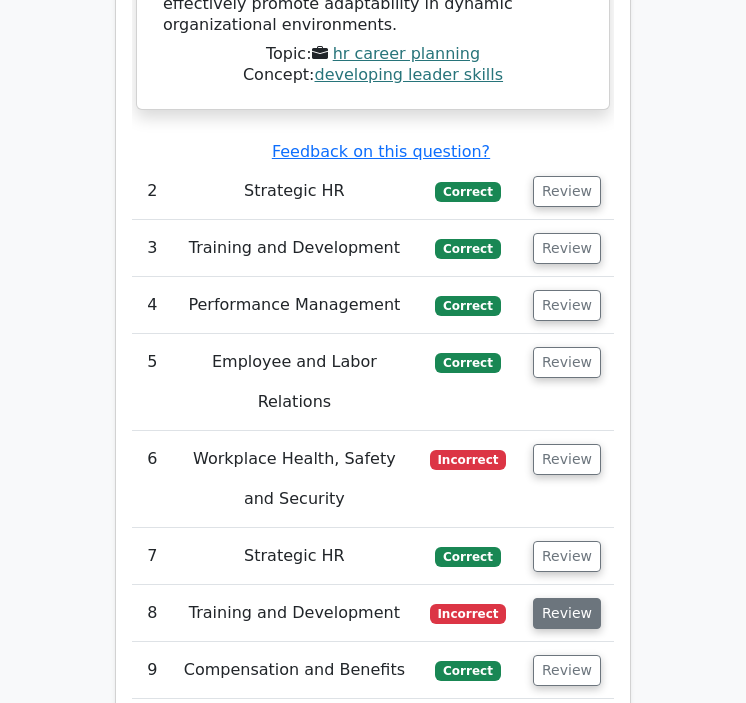
click at [542, 598] on button "Review" at bounding box center [567, 613] width 68 height 31
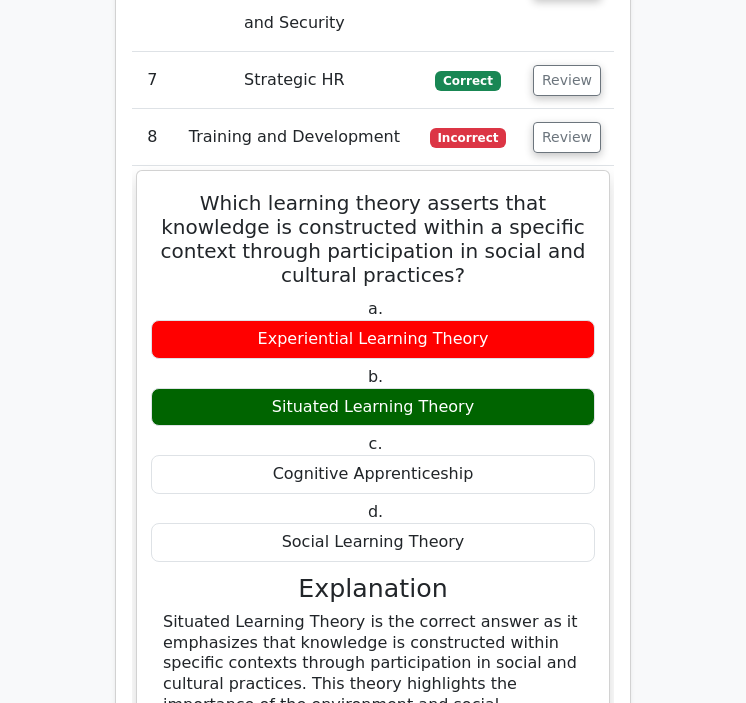
scroll to position [3907, 0]
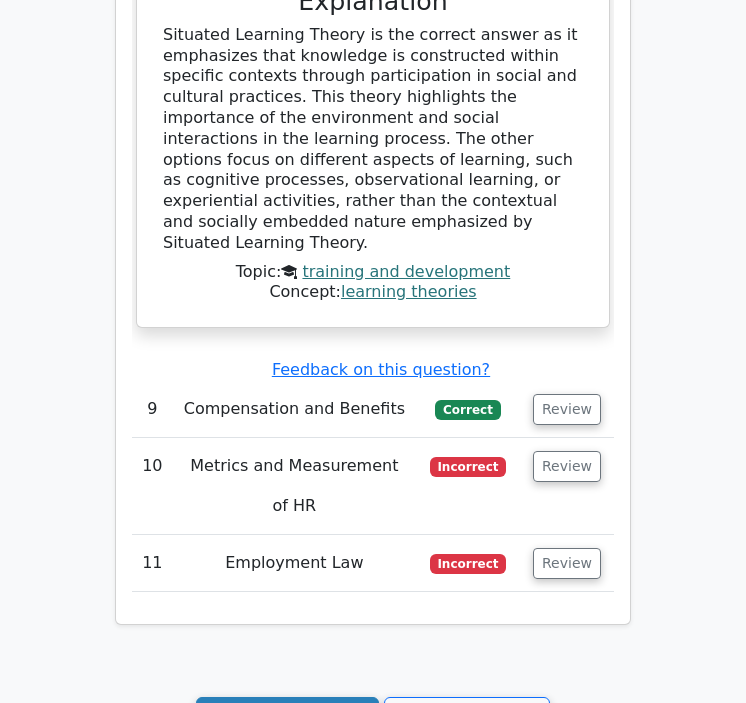
click at [330, 697] on link "Continue practicing" at bounding box center [287, 716] width 183 height 38
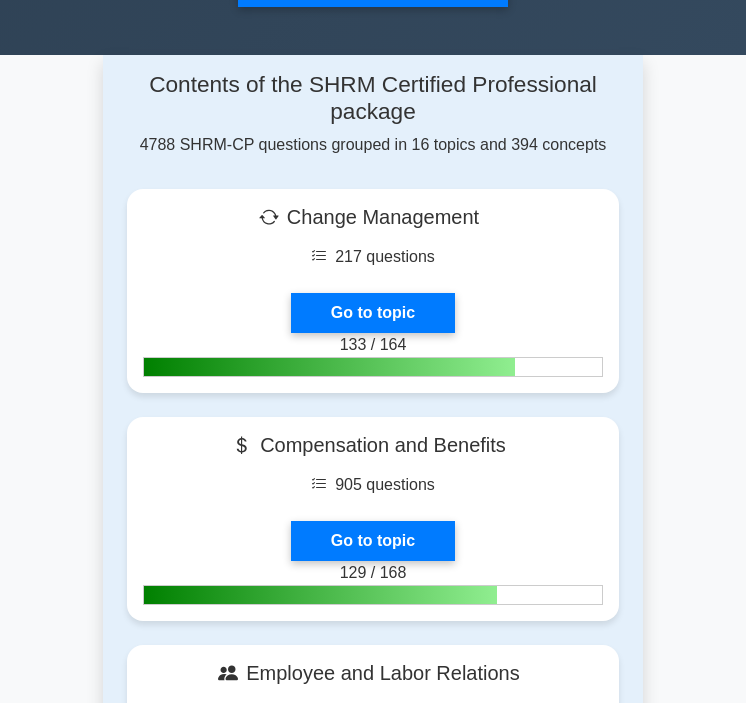
scroll to position [762, 0]
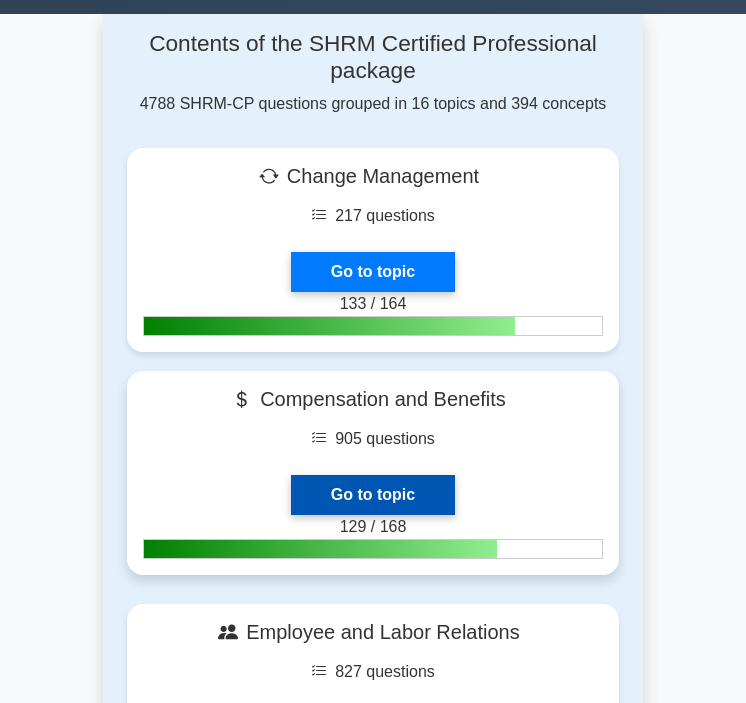
click at [414, 475] on link "Go to topic" at bounding box center [373, 495] width 164 height 40
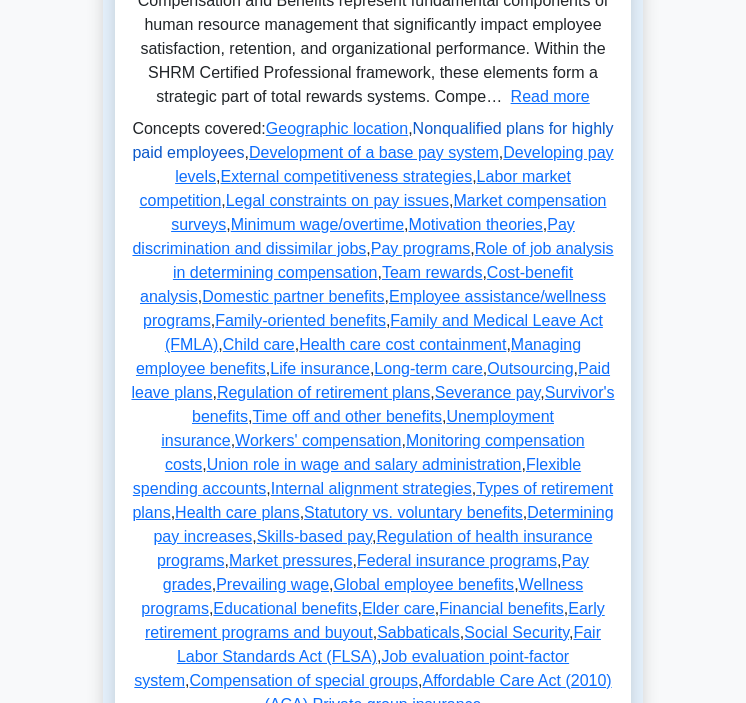
scroll to position [457, 0]
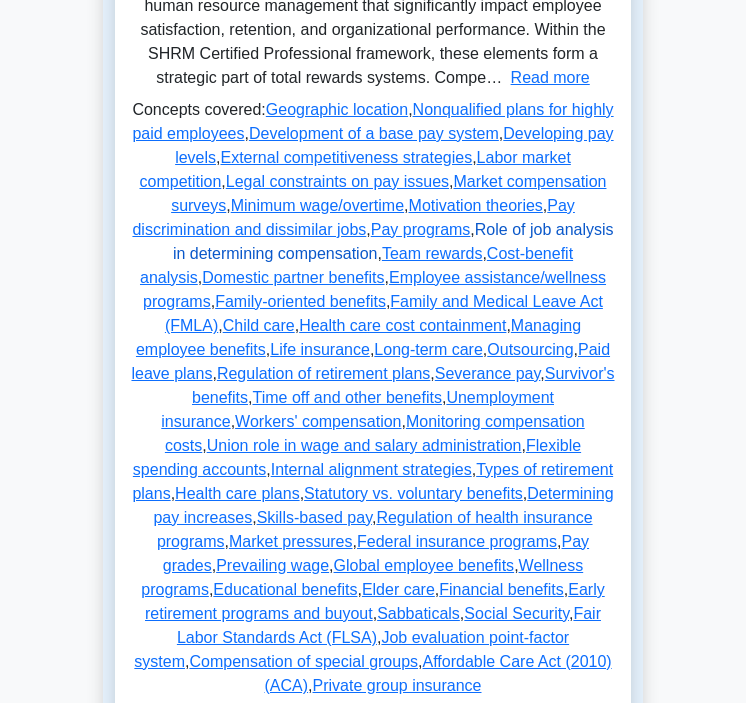
click at [586, 233] on link "Role of job analysis in determining compensation" at bounding box center [393, 241] width 441 height 41
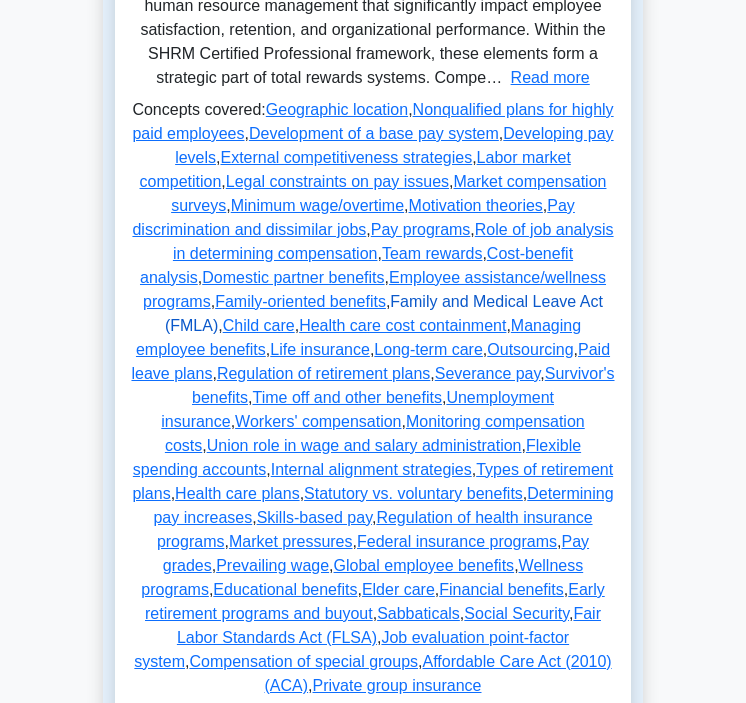
scroll to position [470, 0]
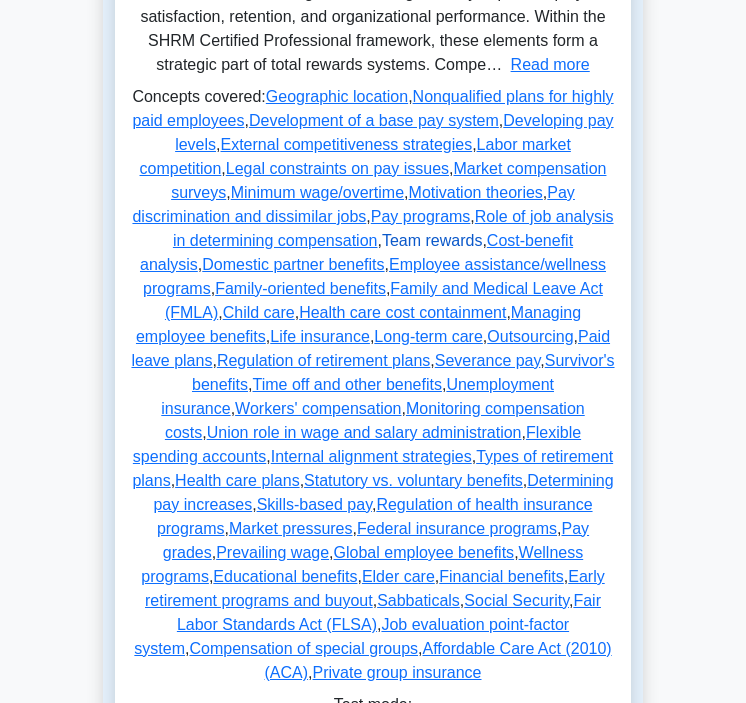
click at [482, 236] on link "Team rewards" at bounding box center [432, 240] width 100 height 17
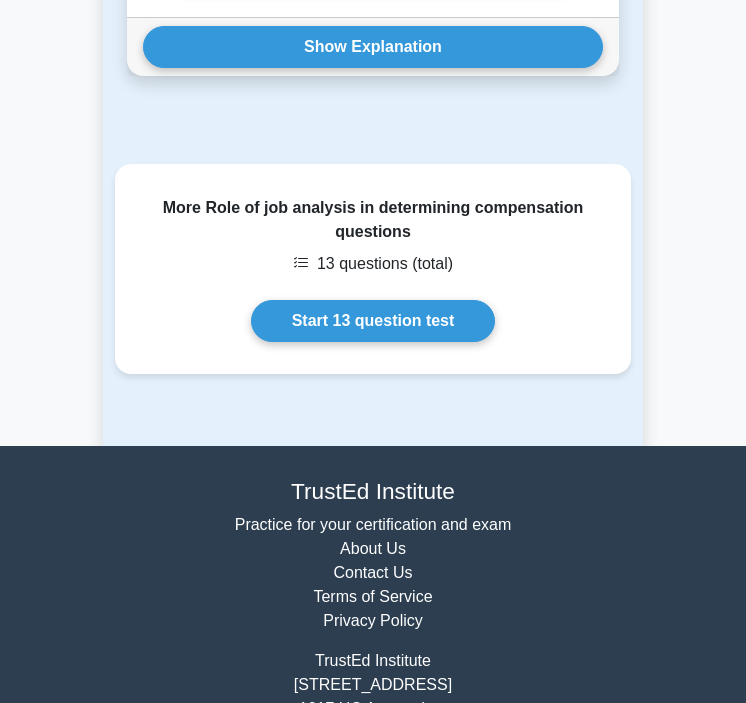
scroll to position [2643, 0]
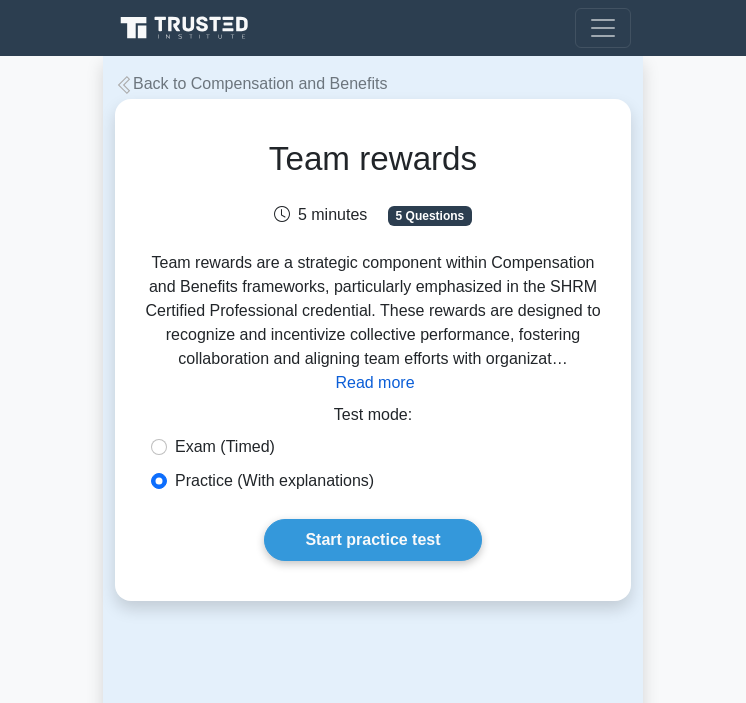
click at [392, 385] on button "Read more" at bounding box center [374, 383] width 79 height 24
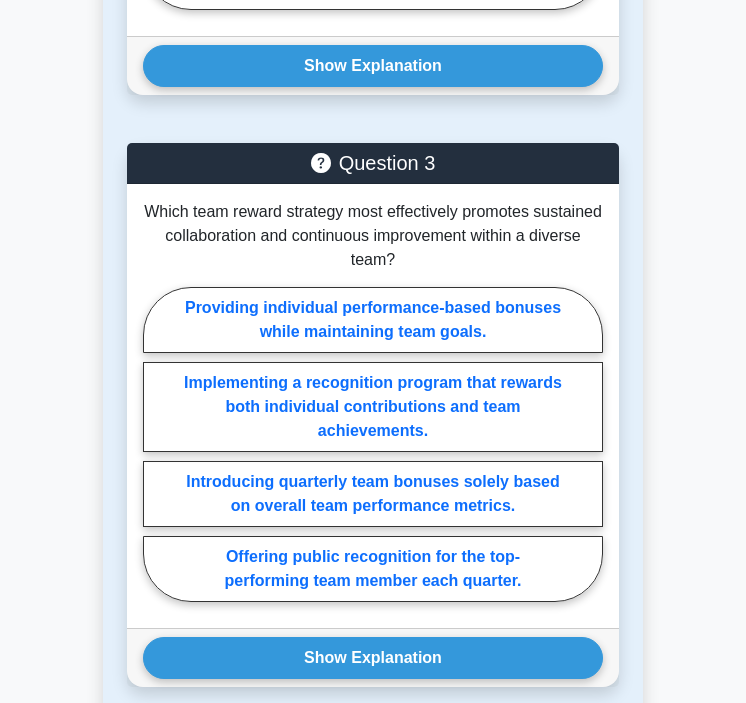
scroll to position [4659, 0]
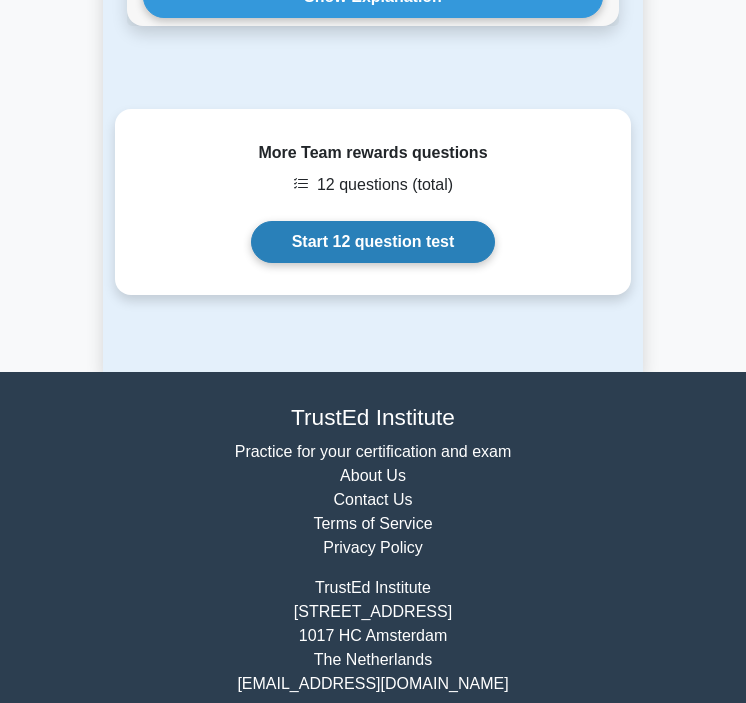
click at [351, 221] on link "Start 12 question test" at bounding box center [373, 242] width 245 height 42
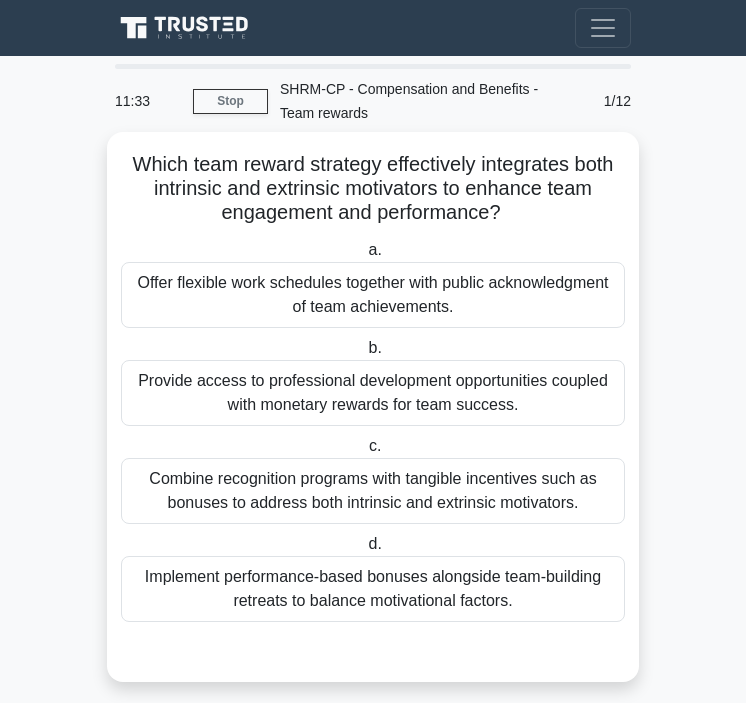
click at [381, 416] on div "Provide access to professional development opportunities coupled with monetary …" at bounding box center [373, 393] width 504 height 66
click at [364, 355] on input "b. Provide access to professional development opportunities coupled with moneta…" at bounding box center [364, 348] width 0 height 13
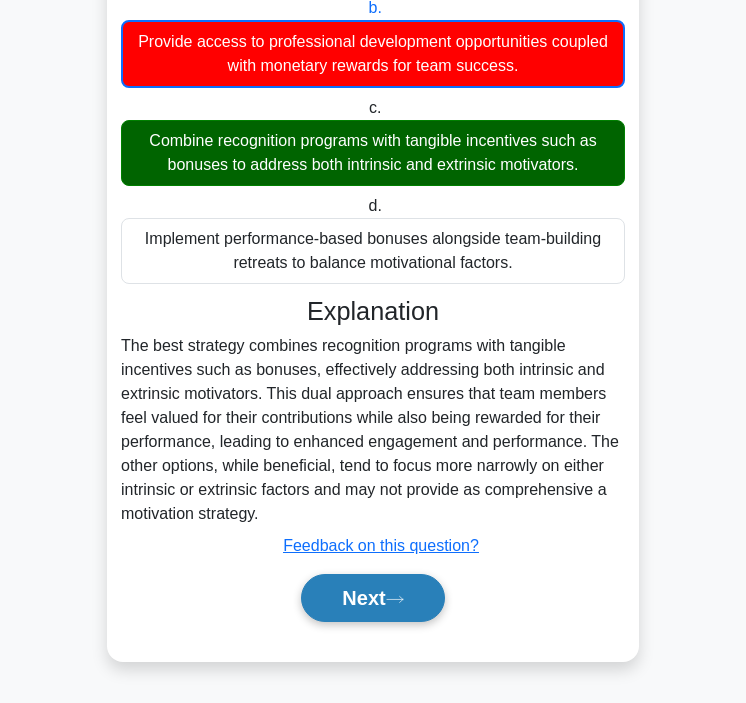
click at [369, 590] on button "Next" at bounding box center [372, 598] width 143 height 48
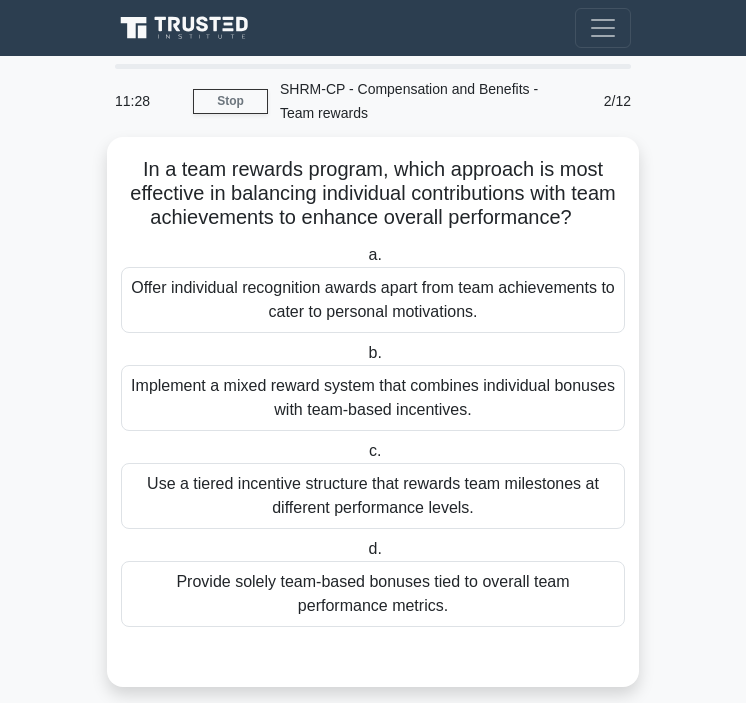
scroll to position [20, 0]
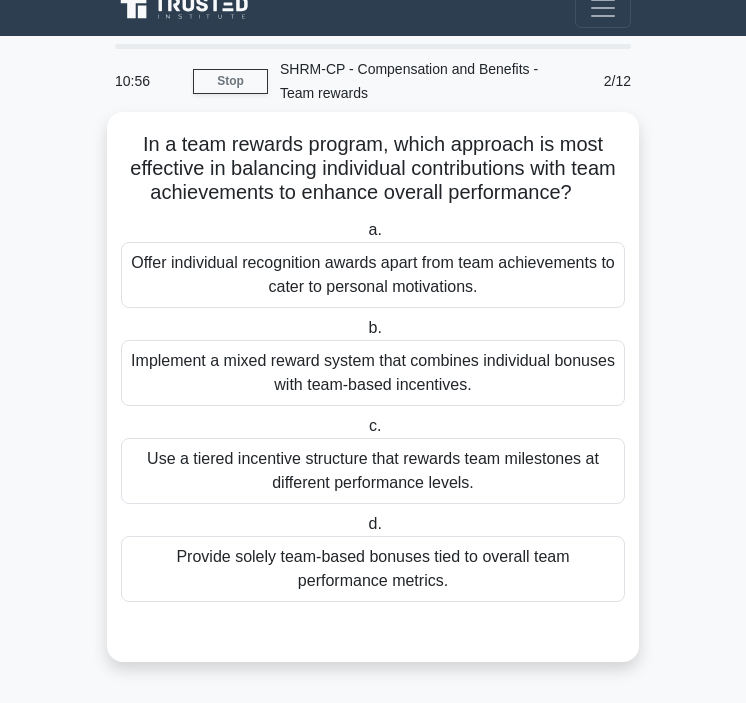
click at [360, 372] on div "Implement a mixed reward system that combines individual bonuses with team-base…" at bounding box center [373, 373] width 504 height 66
click at [364, 335] on input "b. Implement a mixed reward system that combines individual bonuses with team-b…" at bounding box center [364, 328] width 0 height 13
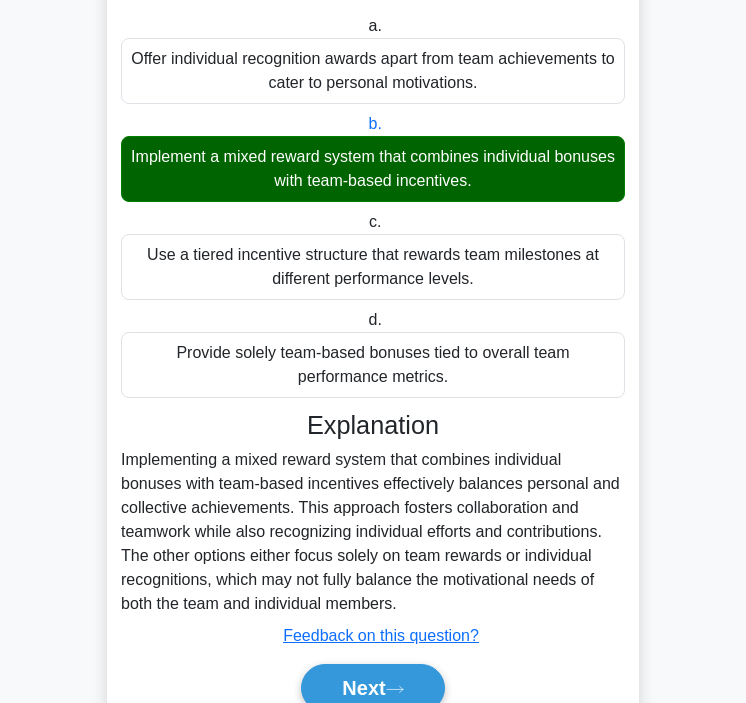
scroll to position [315, 0]
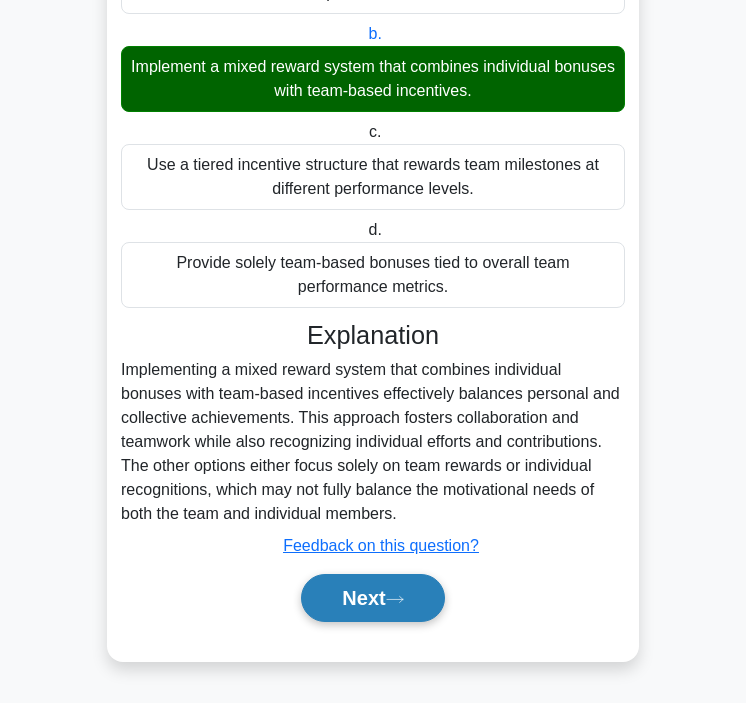
click at [332, 613] on button "Next" at bounding box center [372, 598] width 143 height 48
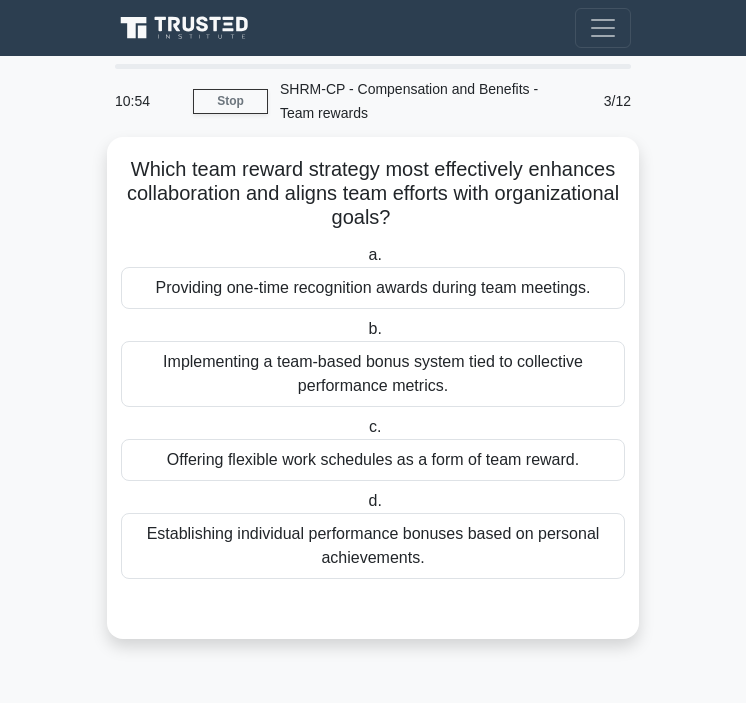
scroll to position [0, 0]
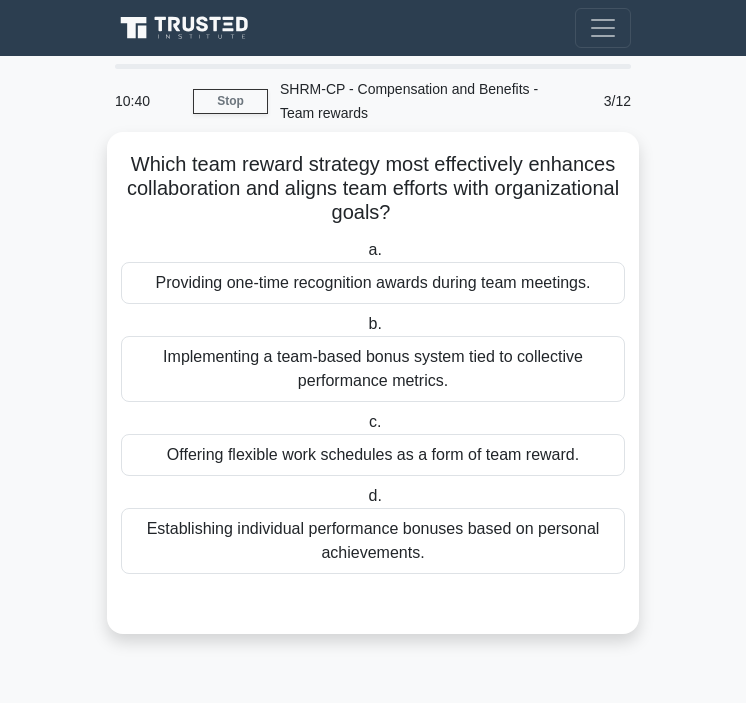
click at [347, 373] on div "Implementing a team-based bonus system tied to collective performance metrics." at bounding box center [373, 369] width 504 height 66
click at [364, 331] on input "b. Implementing a team-based bonus system tied to collective performance metric…" at bounding box center [364, 324] width 0 height 13
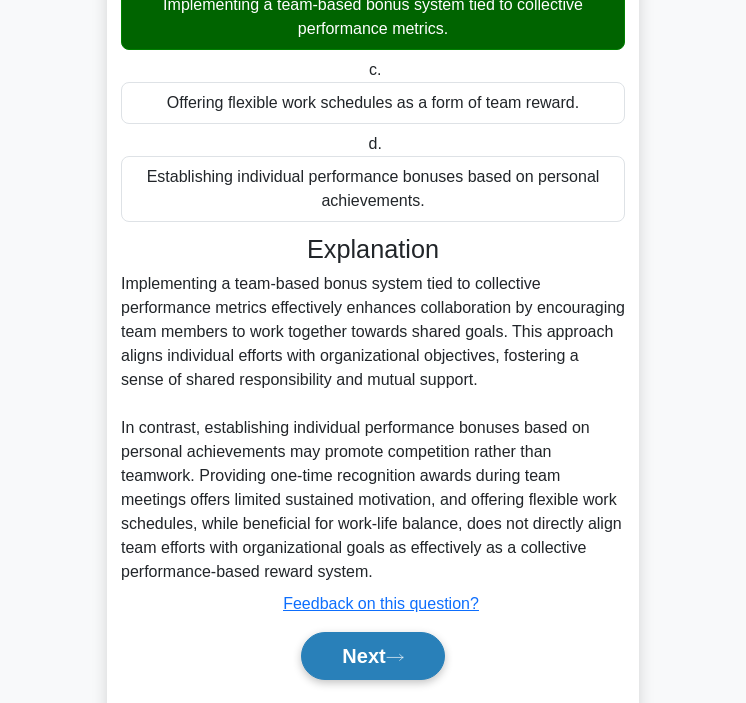
click at [360, 637] on button "Next" at bounding box center [372, 656] width 143 height 48
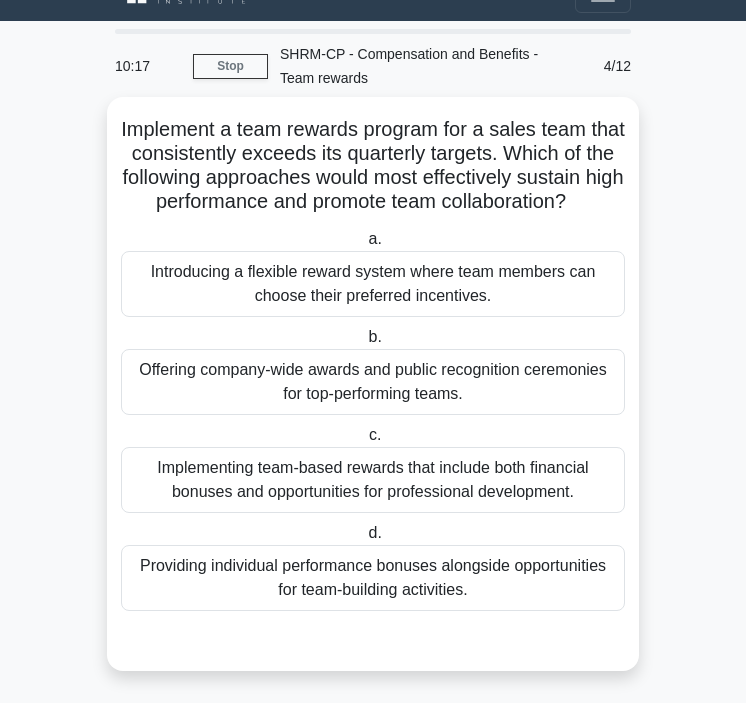
scroll to position [44, 0]
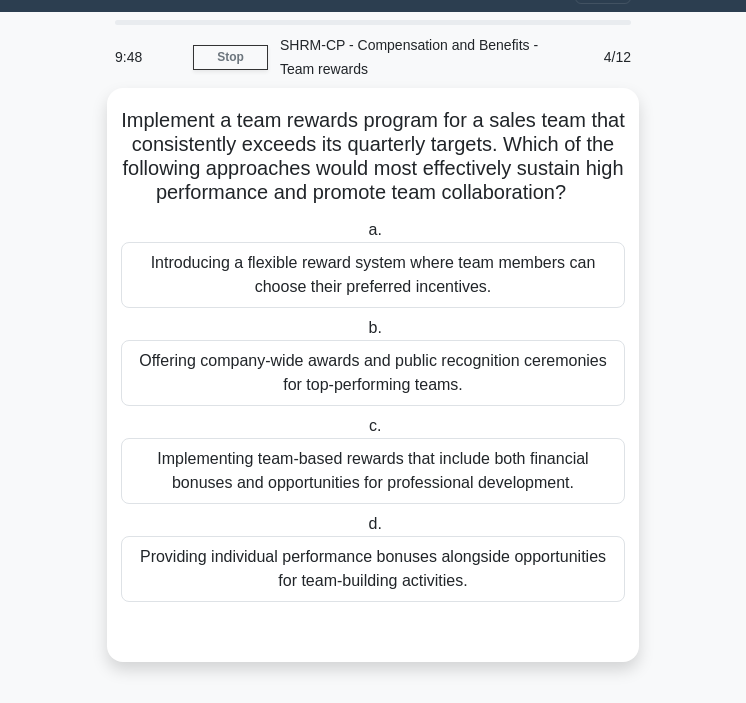
click at [246, 470] on div "Implementing team-based rewards that include both financial bonuses and opportu…" at bounding box center [373, 471] width 504 height 66
click at [365, 433] on input "c. Implementing team-based rewards that include both financial bonuses and oppo…" at bounding box center [365, 426] width 0 height 13
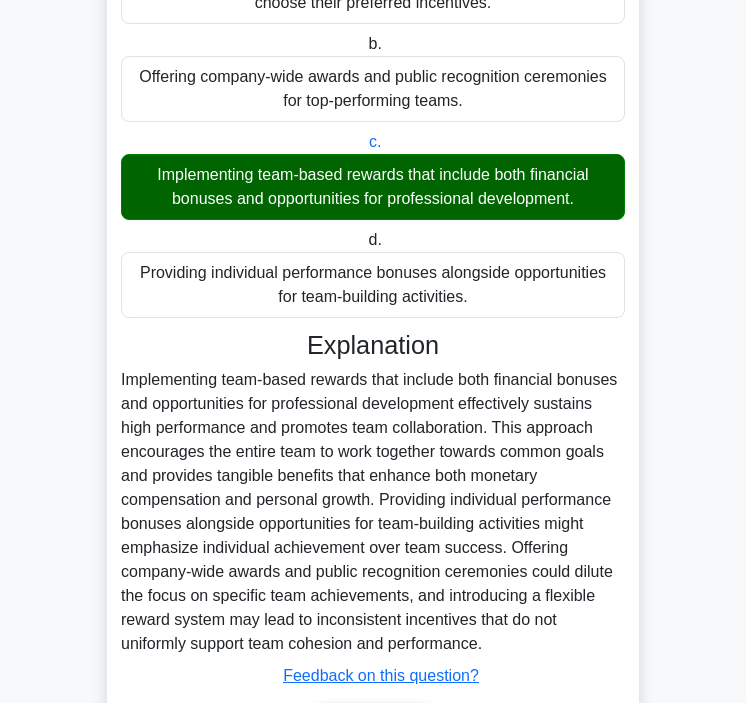
scroll to position [459, 0]
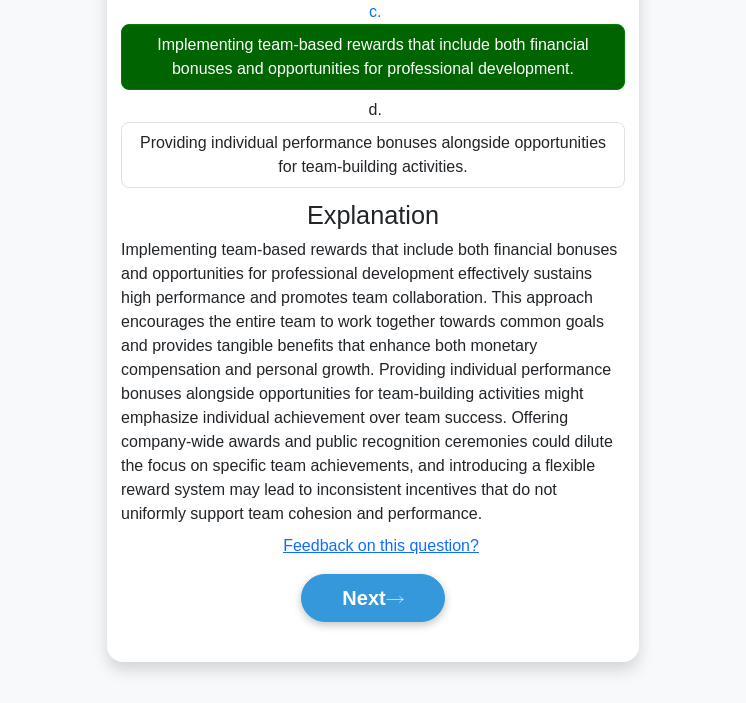
click at [341, 570] on div "Next" at bounding box center [373, 598] width 504 height 64
click at [341, 590] on button "Next" at bounding box center [372, 598] width 143 height 48
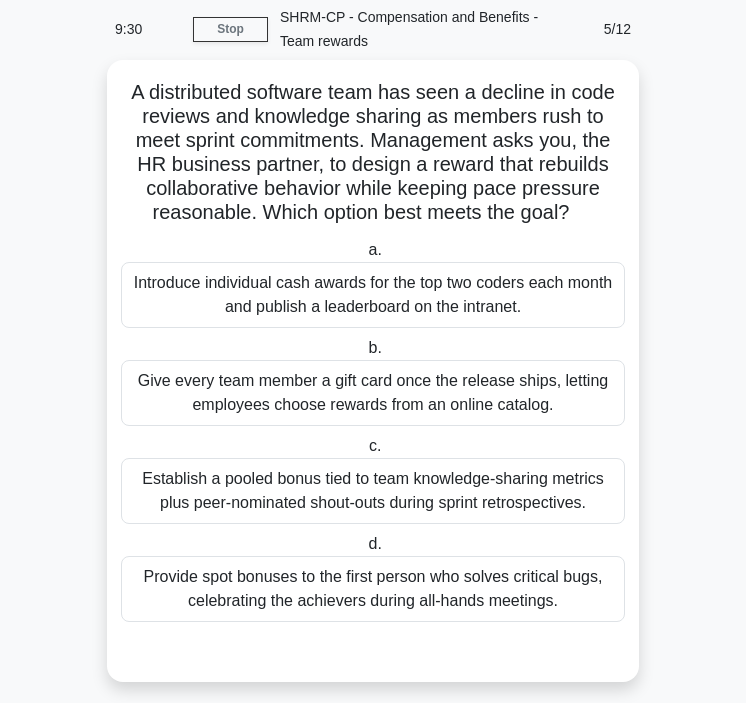
scroll to position [92, 0]
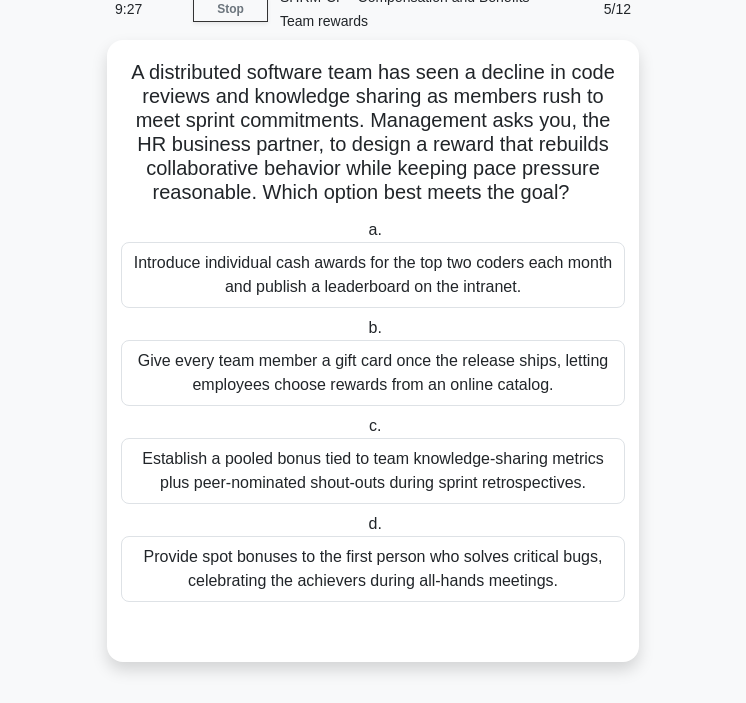
click at [384, 483] on div "Establish a pooled bonus tied to team knowledge-sharing metrics plus peer-nomin…" at bounding box center [373, 471] width 504 height 66
click at [365, 433] on input "c. Establish a pooled bonus tied to team knowledge-sharing metrics plus peer-no…" at bounding box center [365, 426] width 0 height 13
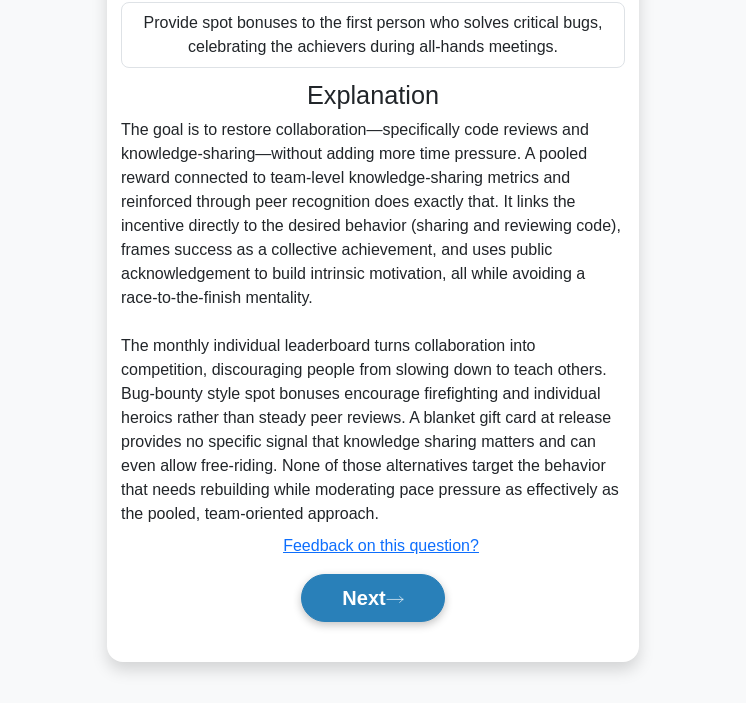
click at [352, 593] on button "Next" at bounding box center [372, 598] width 143 height 48
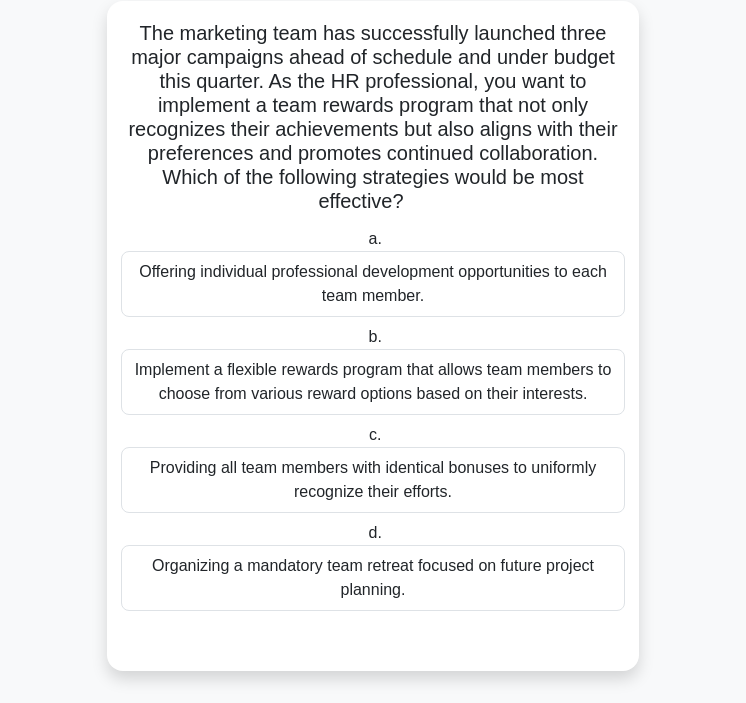
scroll to position [140, 0]
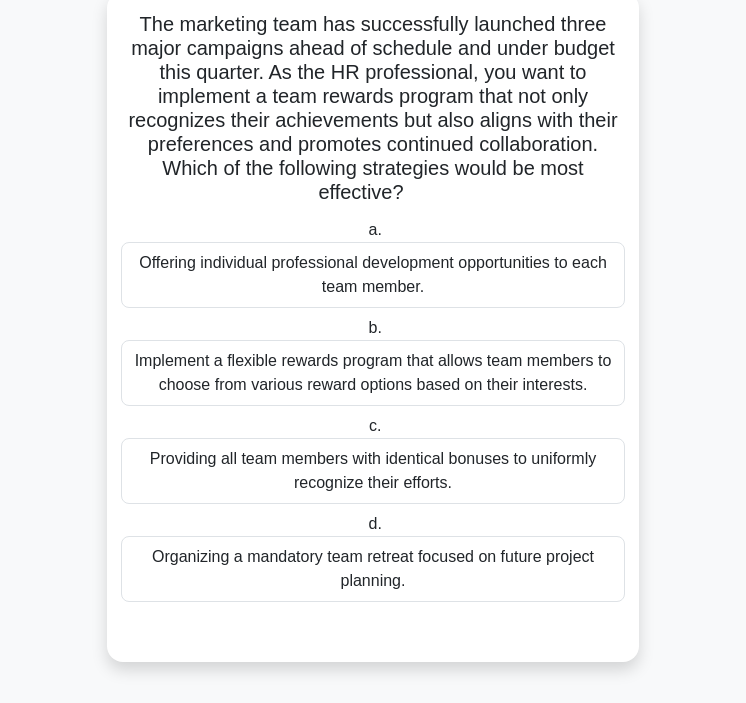
click at [331, 359] on div "Implement a flexible rewards program that allows team members to choose from va…" at bounding box center [373, 373] width 504 height 66
click at [364, 335] on input "b. Implement a flexible rewards program that allows team members to choose from…" at bounding box center [364, 328] width 0 height 13
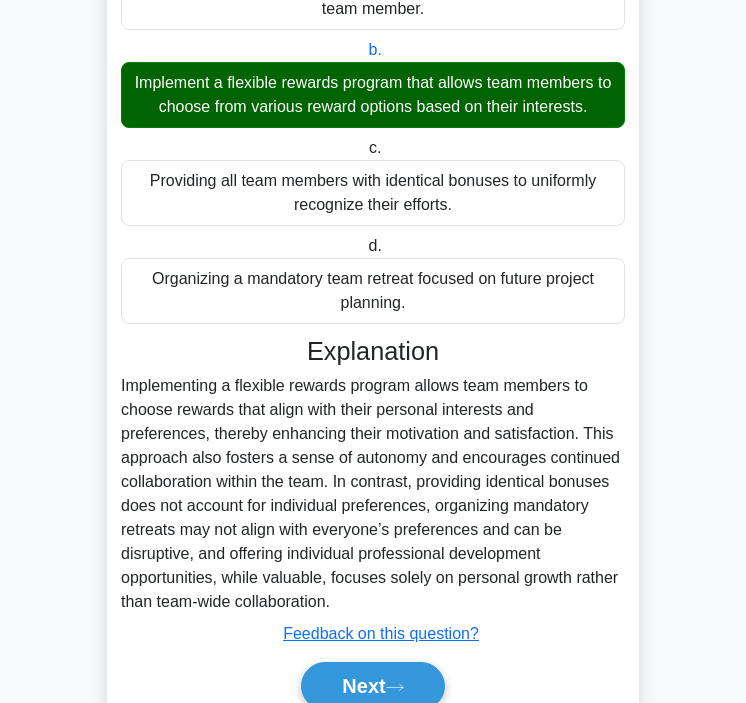
scroll to position [507, 0]
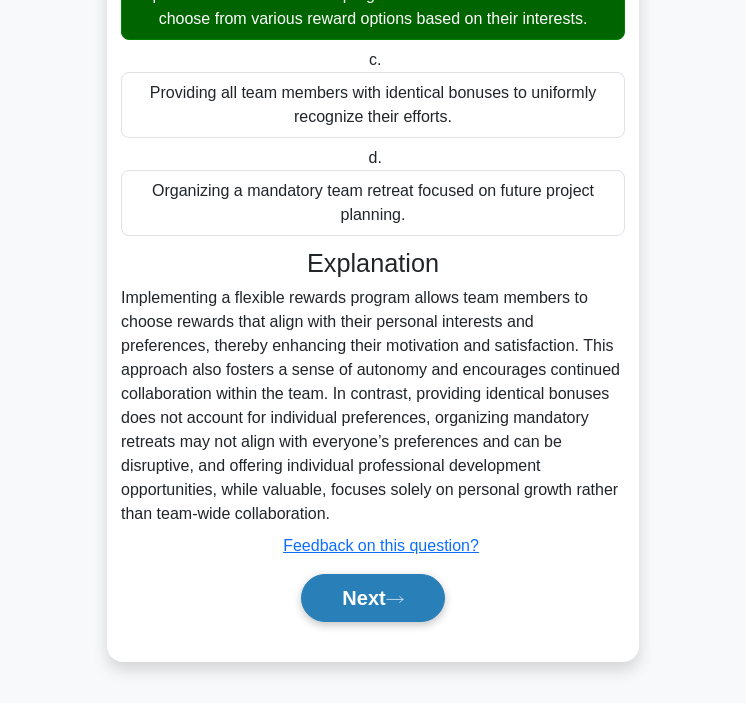
click at [377, 603] on button "Next" at bounding box center [372, 598] width 143 height 48
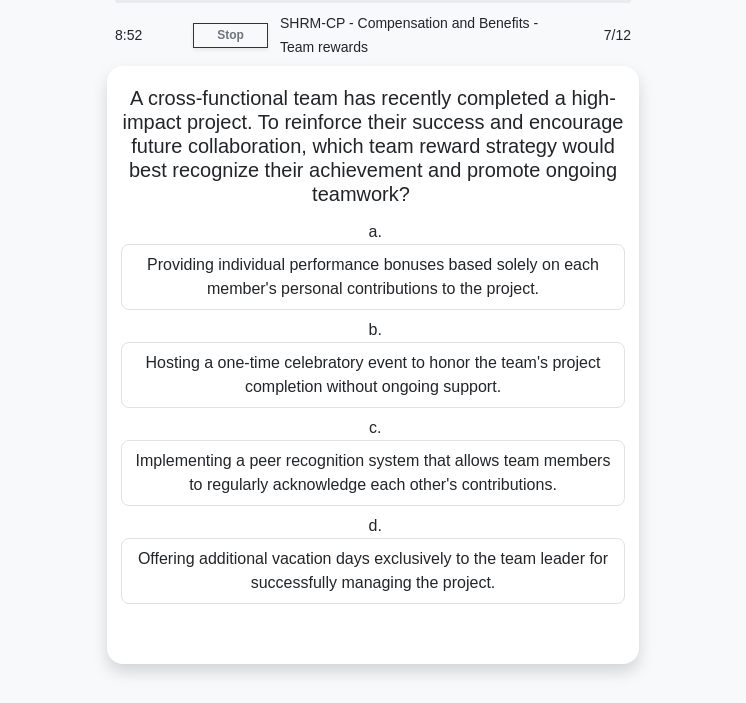
scroll to position [68, 0]
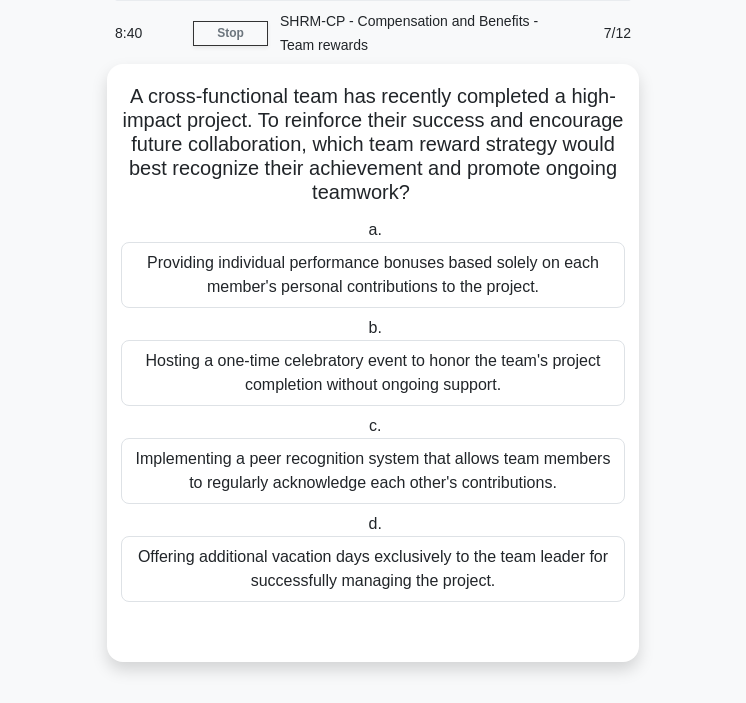
click at [320, 477] on div "Implementing a peer recognition system that allows team members to regularly ac…" at bounding box center [373, 471] width 504 height 66
click at [365, 433] on input "c. Implementing a peer recognition system that allows team members to regularly…" at bounding box center [365, 426] width 0 height 13
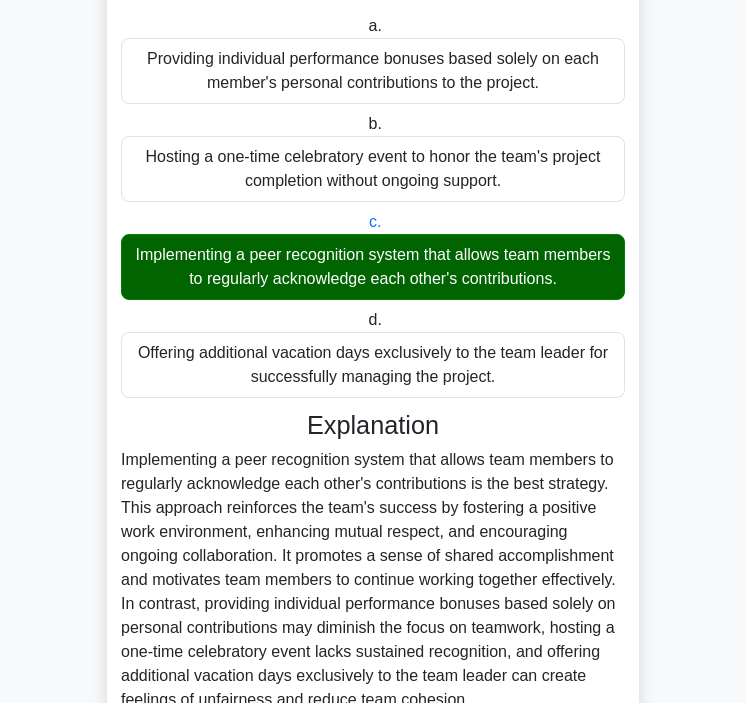
scroll to position [459, 0]
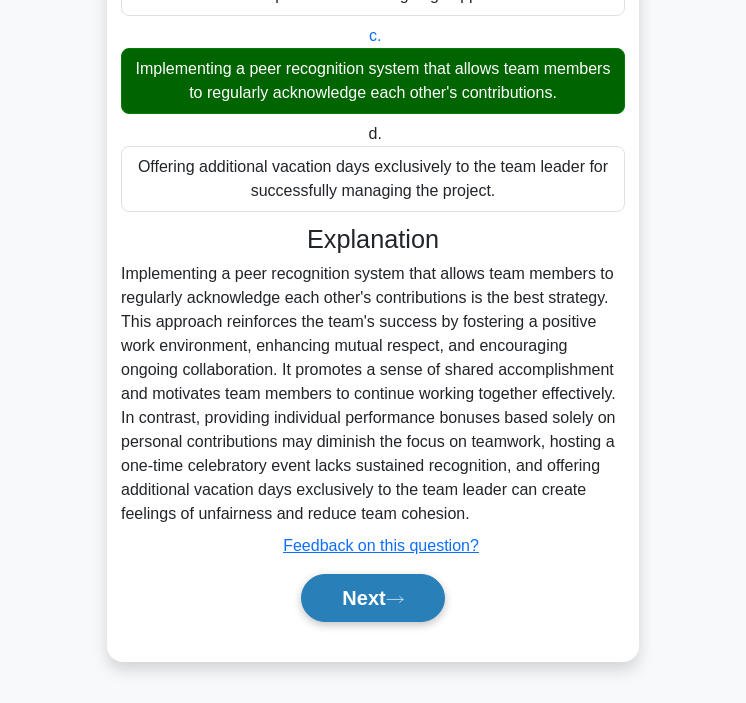
click at [345, 604] on button "Next" at bounding box center [372, 598] width 143 height 48
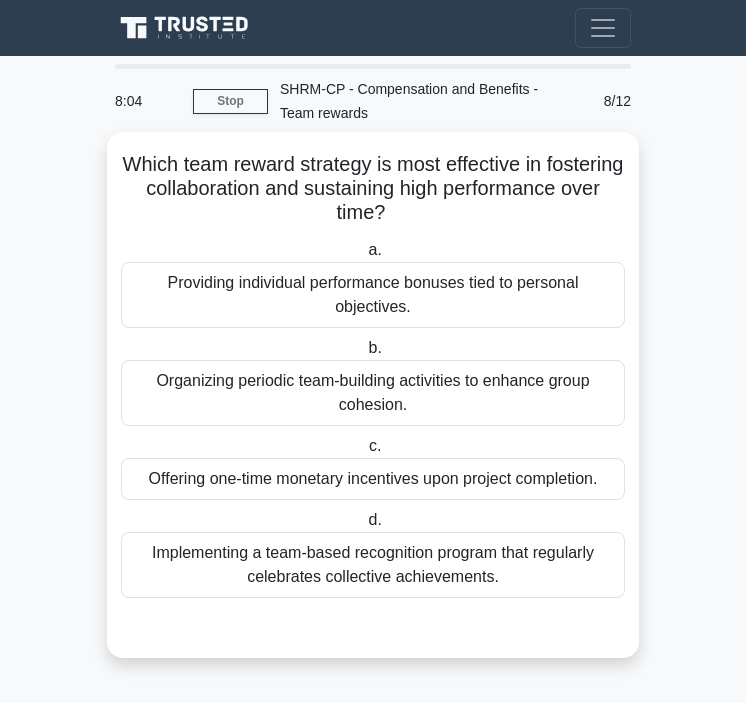
click at [297, 576] on div "Implementing a team-based recognition program that regularly celebrates collect…" at bounding box center [373, 565] width 504 height 66
click at [364, 527] on input "d. Implementing a team-based recognition program that regularly celebrates coll…" at bounding box center [364, 520] width 0 height 13
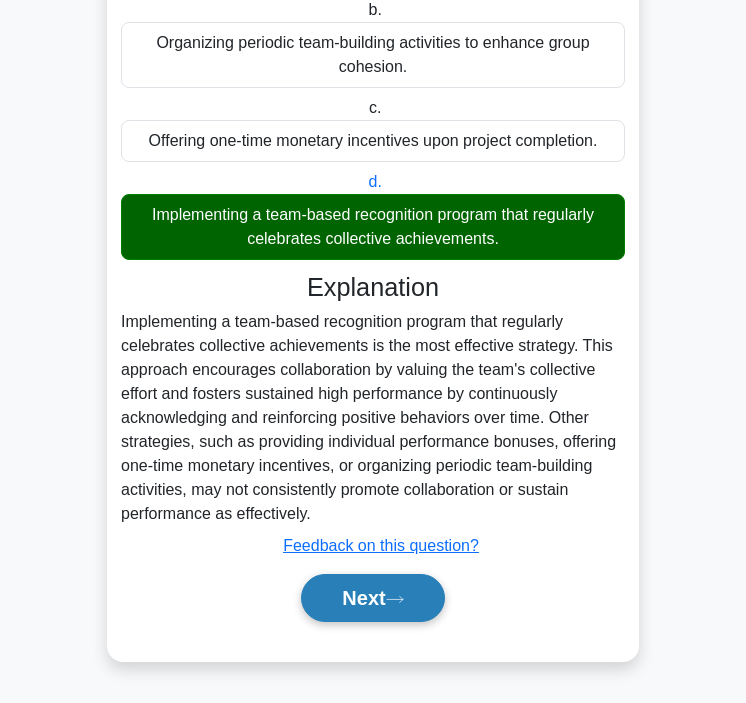
click at [338, 610] on button "Next" at bounding box center [372, 598] width 143 height 48
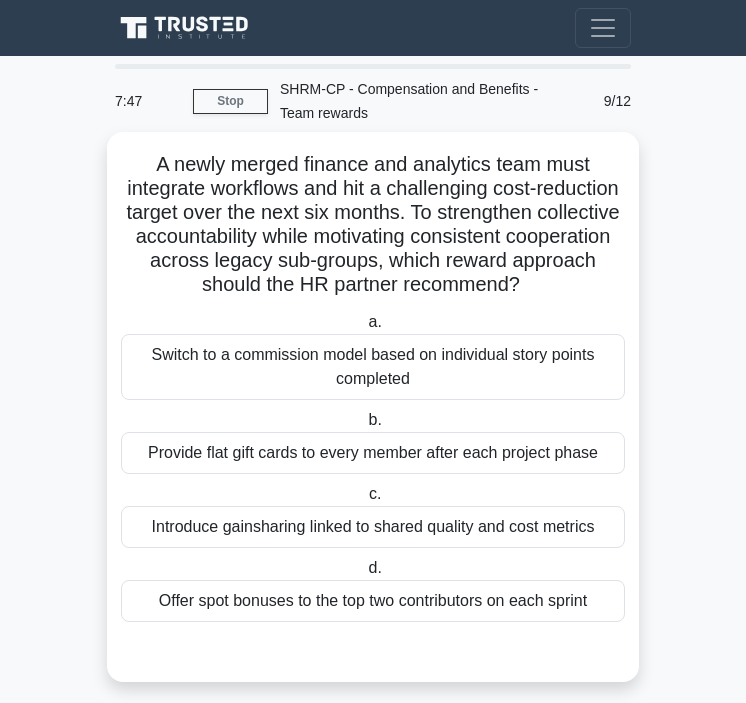
click at [338, 523] on div "Introduce gainsharing linked to shared quality and cost metrics" at bounding box center [373, 527] width 504 height 42
click at [365, 501] on input "c. Introduce gainsharing linked to shared quality and cost metrics" at bounding box center [365, 494] width 0 height 13
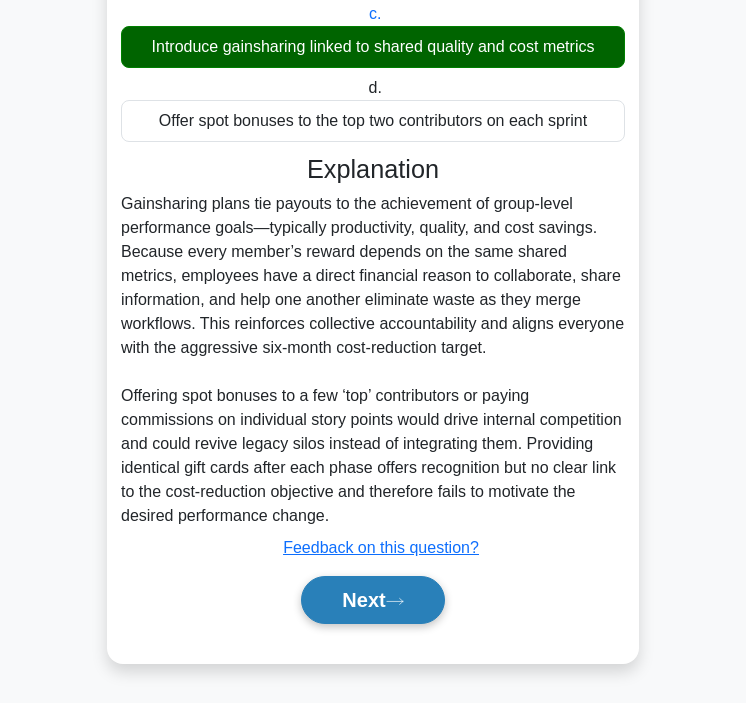
click at [343, 593] on button "Next" at bounding box center [372, 600] width 143 height 48
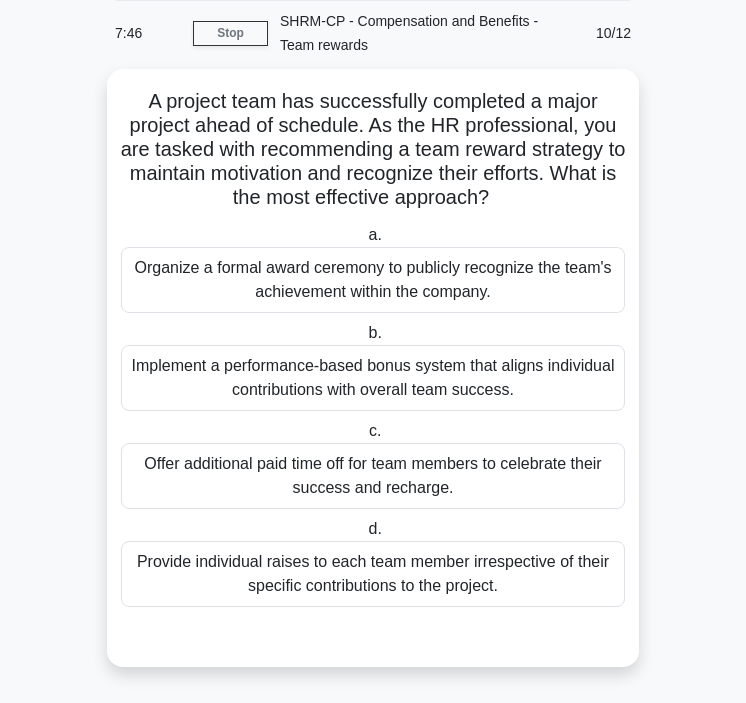
scroll to position [68, 0]
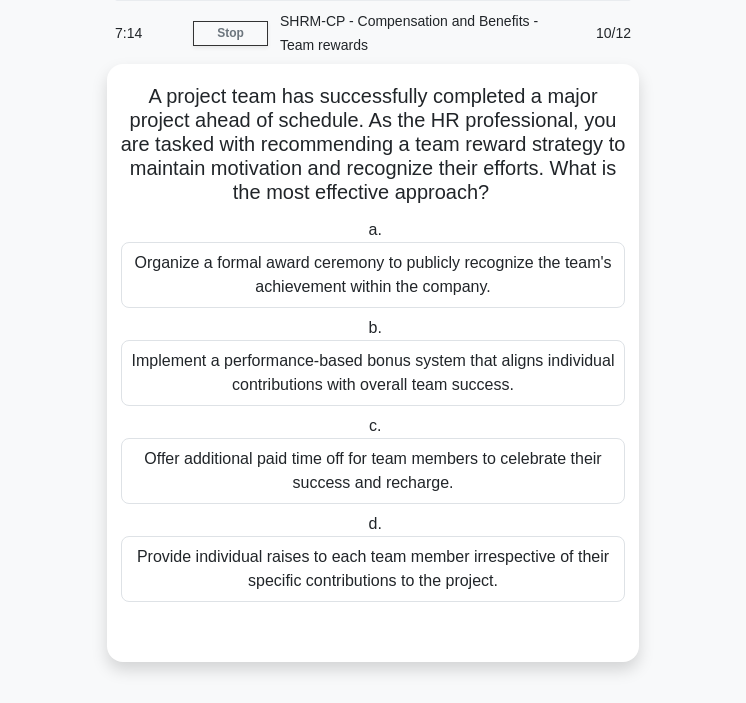
click at [353, 279] on div "Organize a formal award ceremony to publicly recognize the team's achievement w…" at bounding box center [373, 275] width 504 height 66
click at [364, 237] on input "a. Organize a formal award ceremony to publicly recognize the team's achievemen…" at bounding box center [364, 230] width 0 height 13
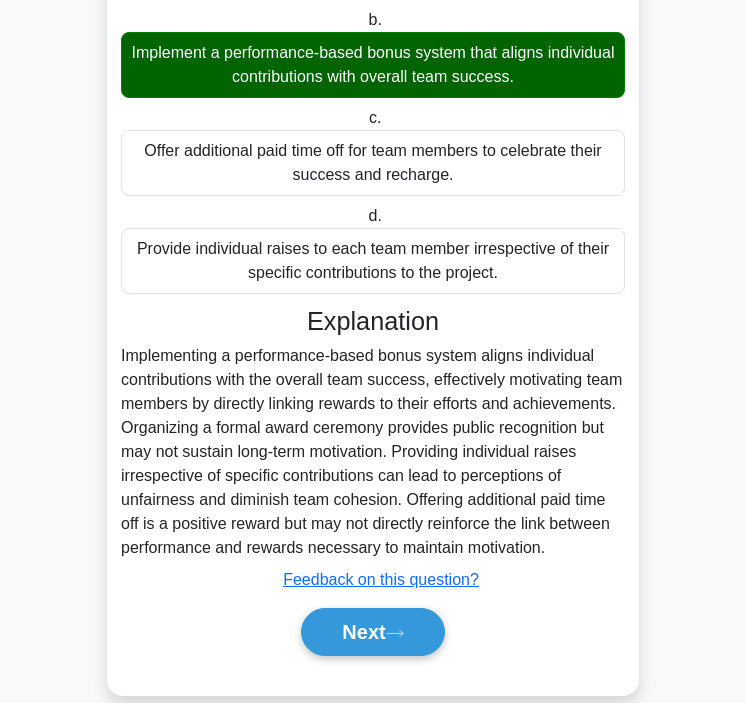
scroll to position [437, 0]
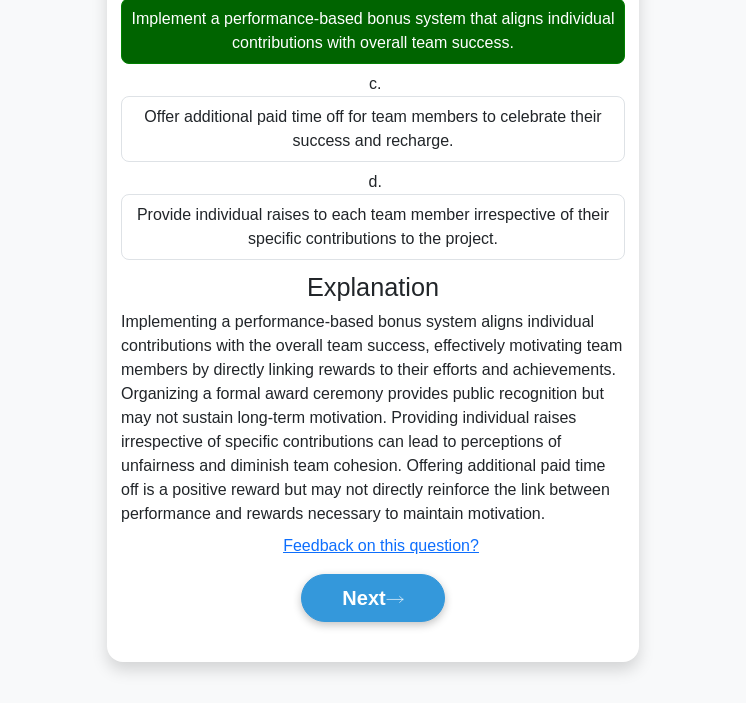
click at [362, 564] on div "Explanation Implementing a performance-based bonus system aligns individual con…" at bounding box center [373, 451] width 504 height 358
click at [362, 568] on div "Next" at bounding box center [373, 598] width 504 height 64
click at [362, 576] on button "Next" at bounding box center [372, 598] width 143 height 48
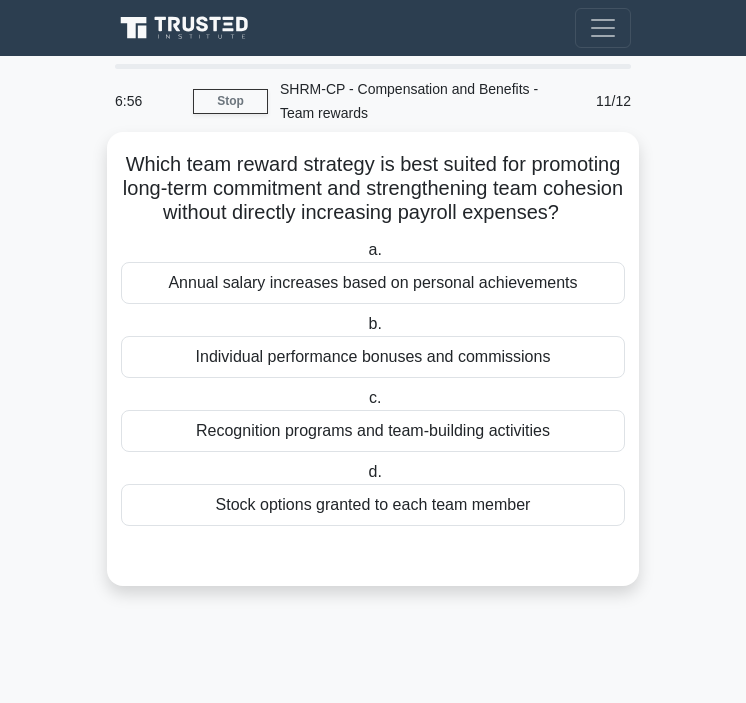
click at [499, 431] on div "Recognition programs and team-building activities" at bounding box center [373, 431] width 504 height 42
click at [365, 405] on input "c. Recognition programs and team-building activities" at bounding box center [365, 398] width 0 height 13
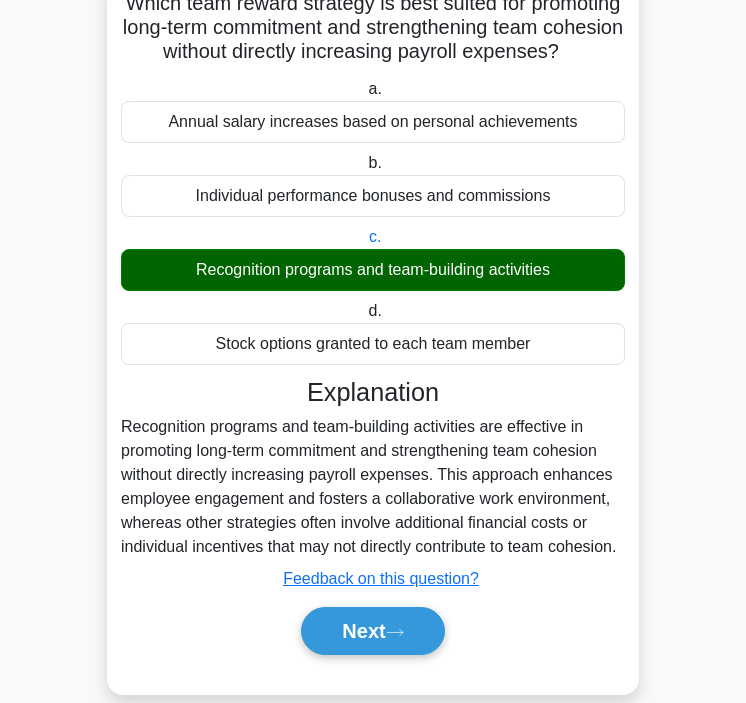
scroll to position [195, 0]
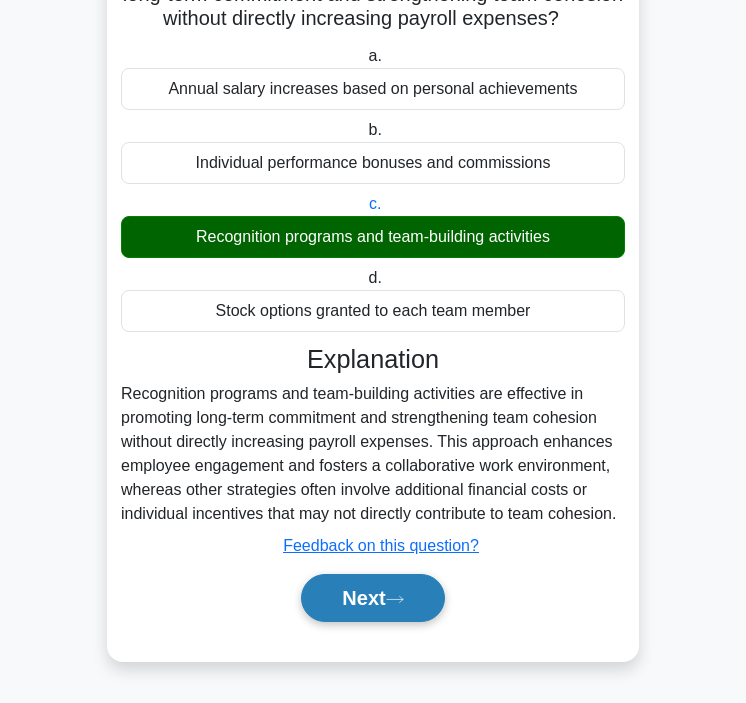
click at [358, 606] on button "Next" at bounding box center [372, 598] width 143 height 48
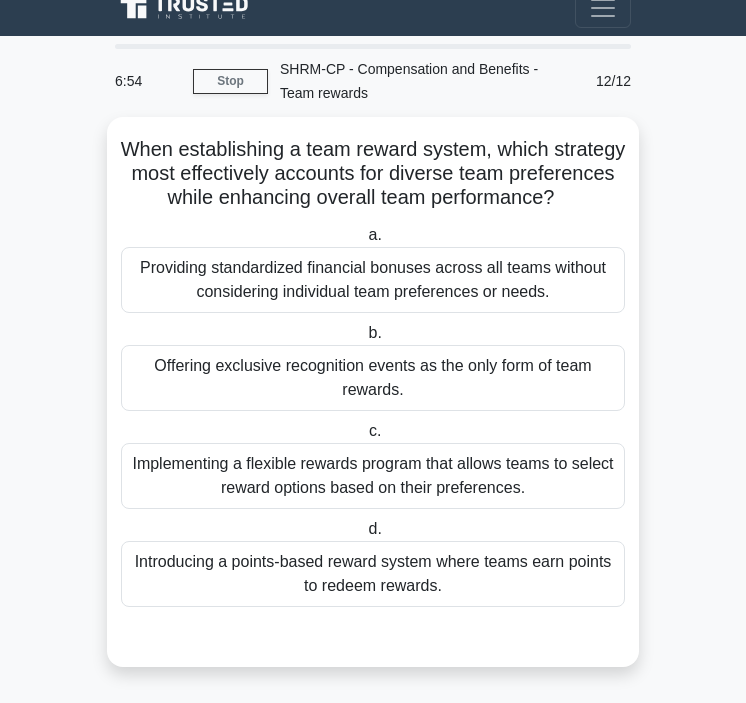
scroll to position [0, 0]
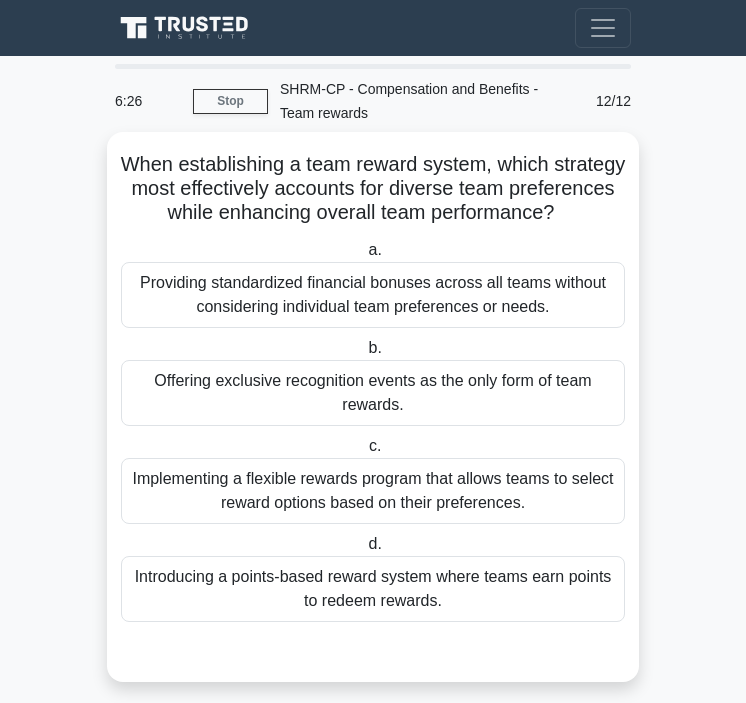
click at [409, 501] on div "Implementing a flexible rewards program that allows teams to select reward opti…" at bounding box center [373, 491] width 504 height 66
click at [365, 453] on input "c. Implementing a flexible rewards program that allows teams to select reward o…" at bounding box center [365, 446] width 0 height 13
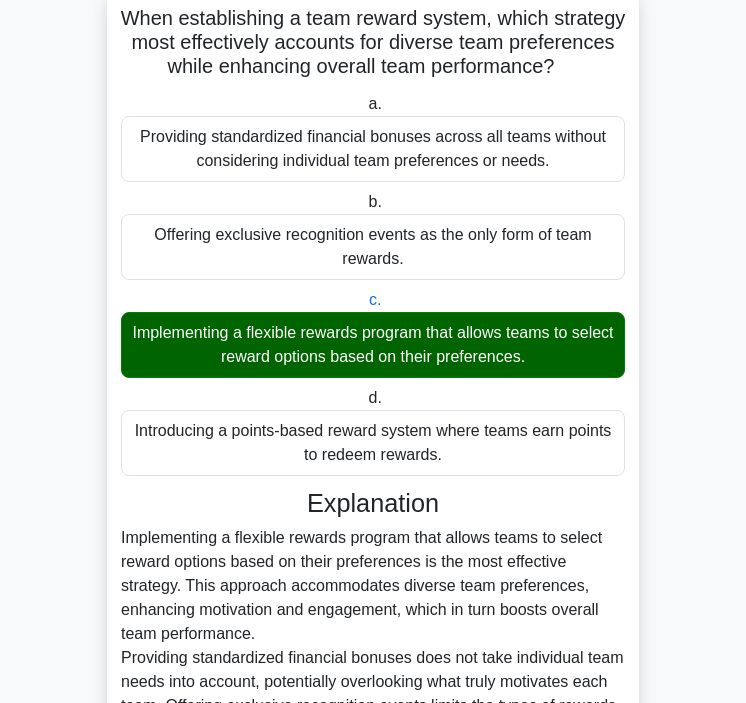
scroll to position [435, 0]
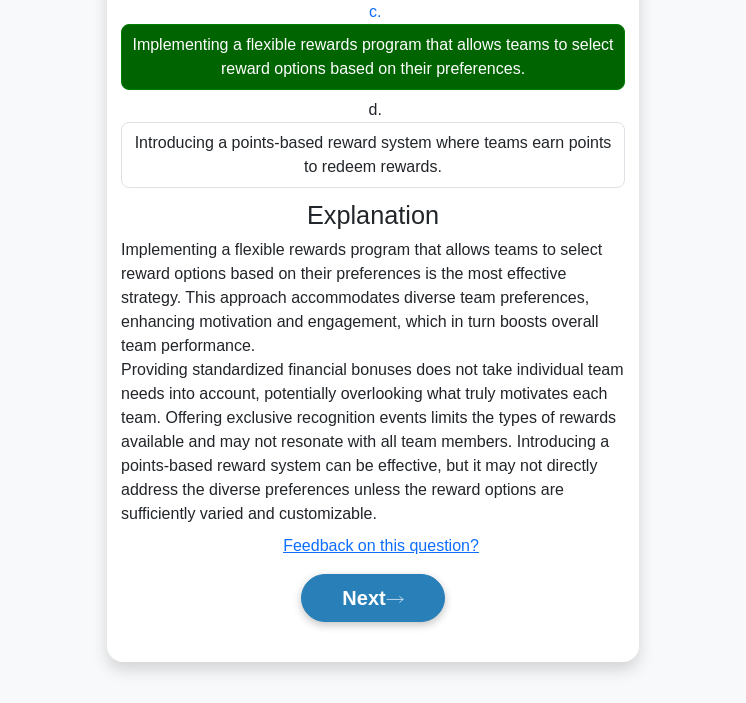
click at [381, 598] on button "Next" at bounding box center [372, 598] width 143 height 48
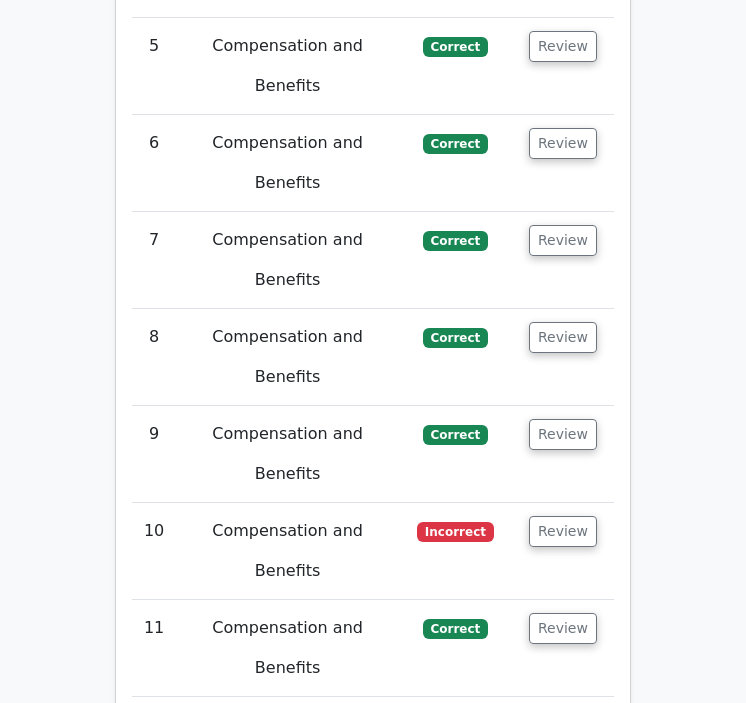
scroll to position [2947, 0]
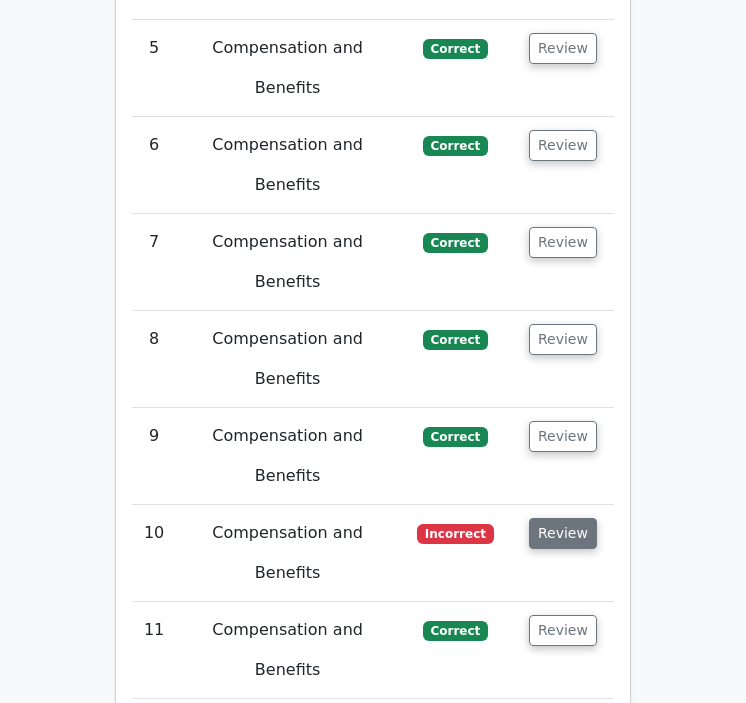
click at [559, 518] on button "Review" at bounding box center [563, 533] width 68 height 31
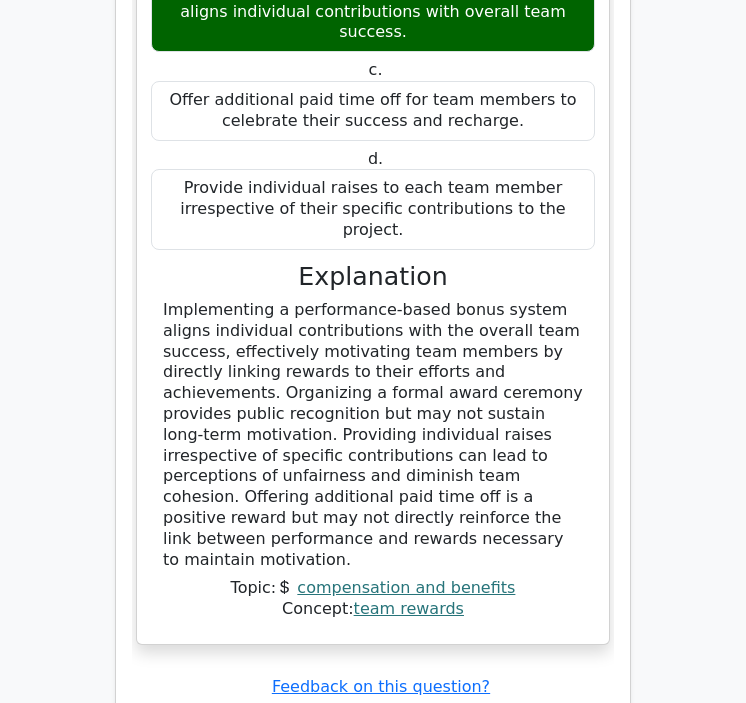
scroll to position [3925, 0]
